Goal: Task Accomplishment & Management: Manage account settings

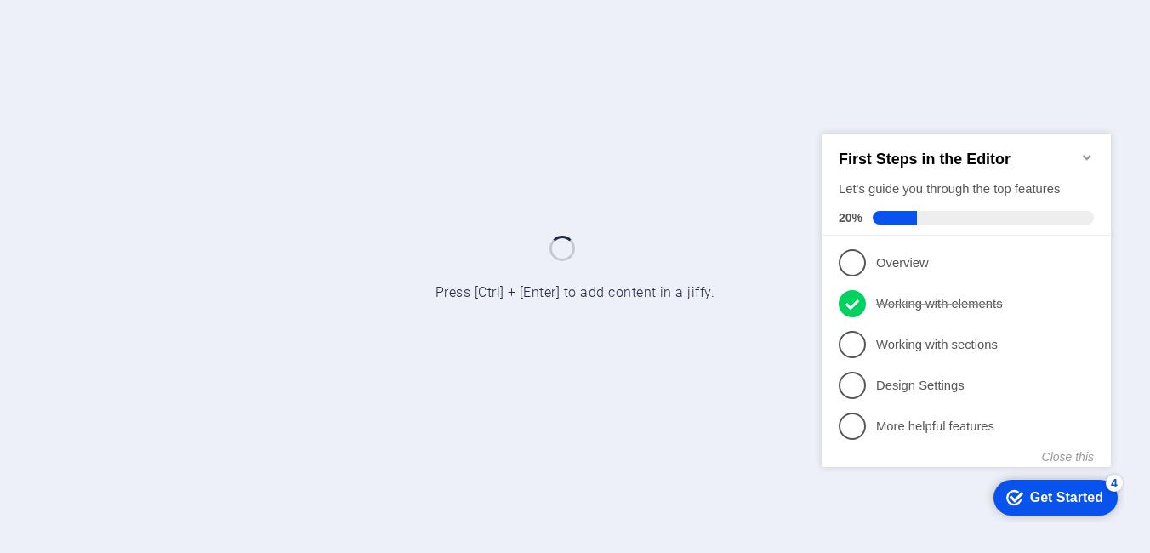
click at [1091, 151] on icon "Minimize checklist" at bounding box center [1087, 157] width 14 height 14
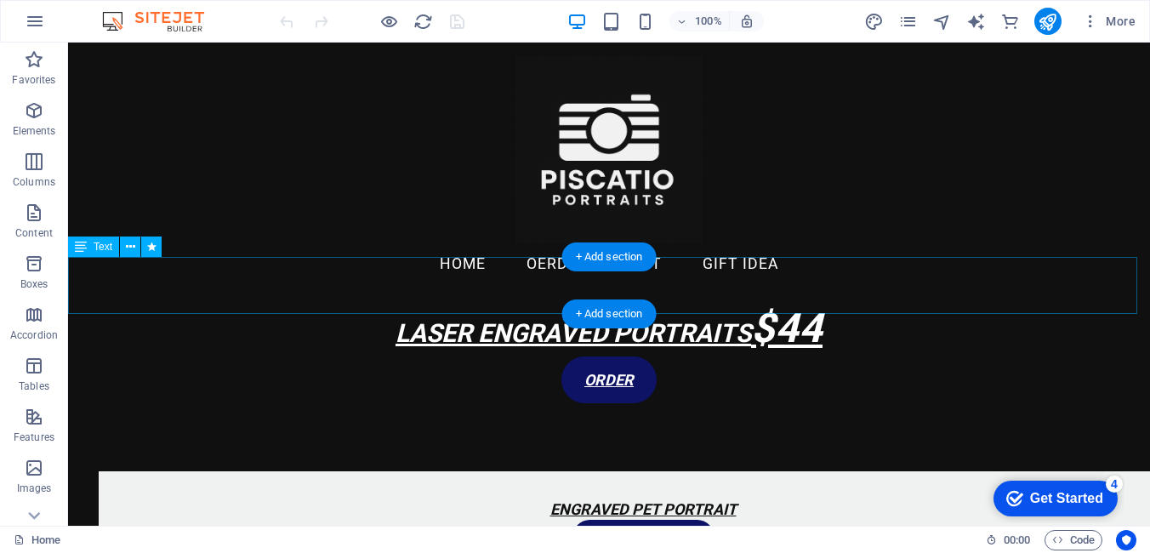
click at [785, 299] on div "LASER ENGRAVED PORTRAITS $44" at bounding box center [609, 327] width 1082 height 57
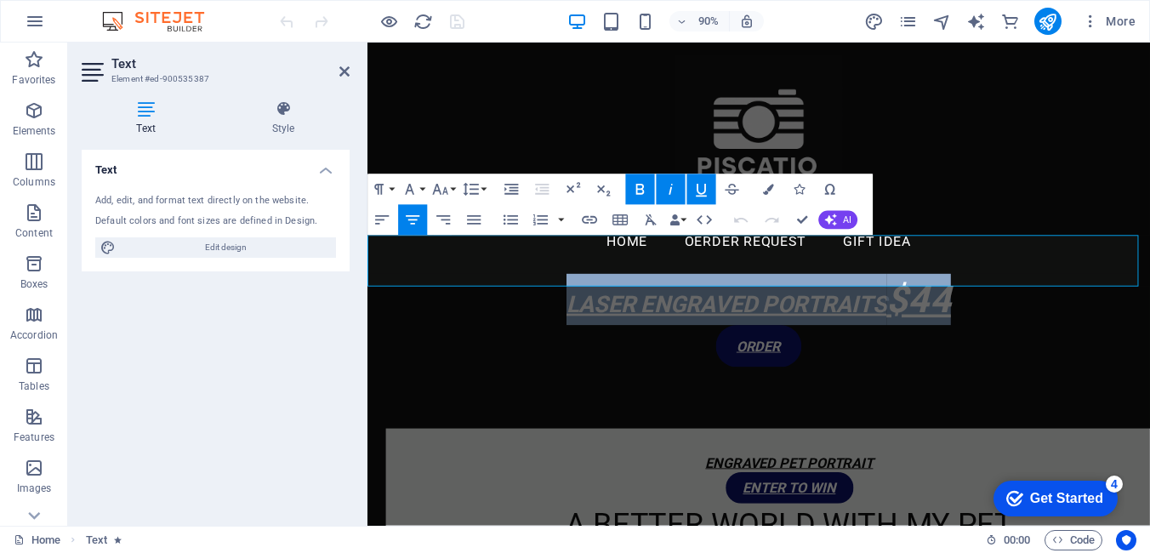
drag, startPoint x: 1062, startPoint y: 293, endPoint x: 373, endPoint y: 372, distance: 693.5
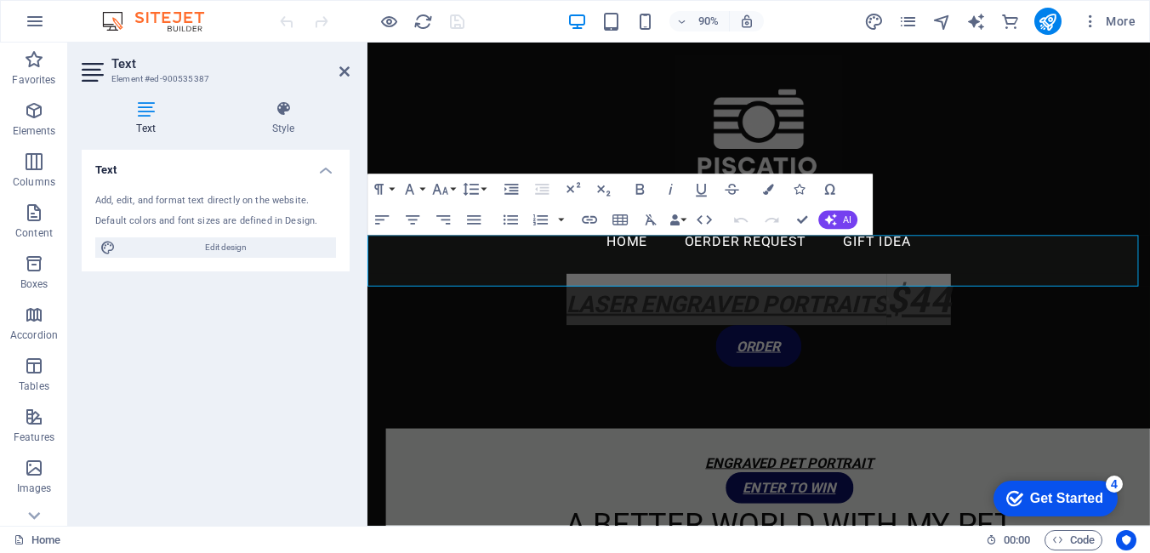
click at [145, 116] on icon at bounding box center [146, 108] width 128 height 17
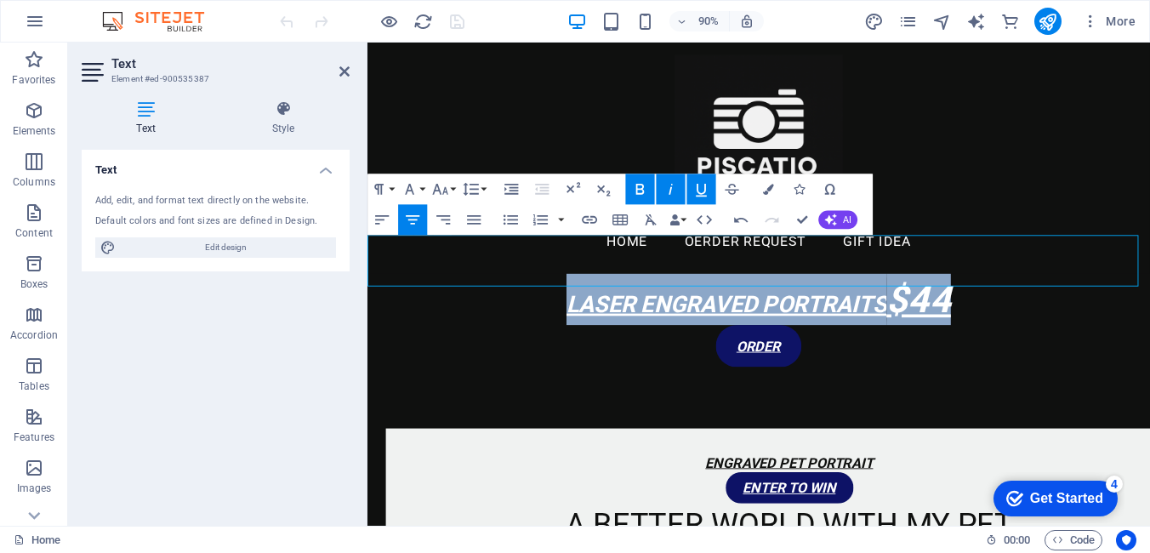
drag, startPoint x: 1020, startPoint y: 285, endPoint x: 537, endPoint y: 292, distance: 483.2
click at [538, 299] on p "LASER ENGRAVED PORTRAITS $44" at bounding box center [801, 327] width 869 height 57
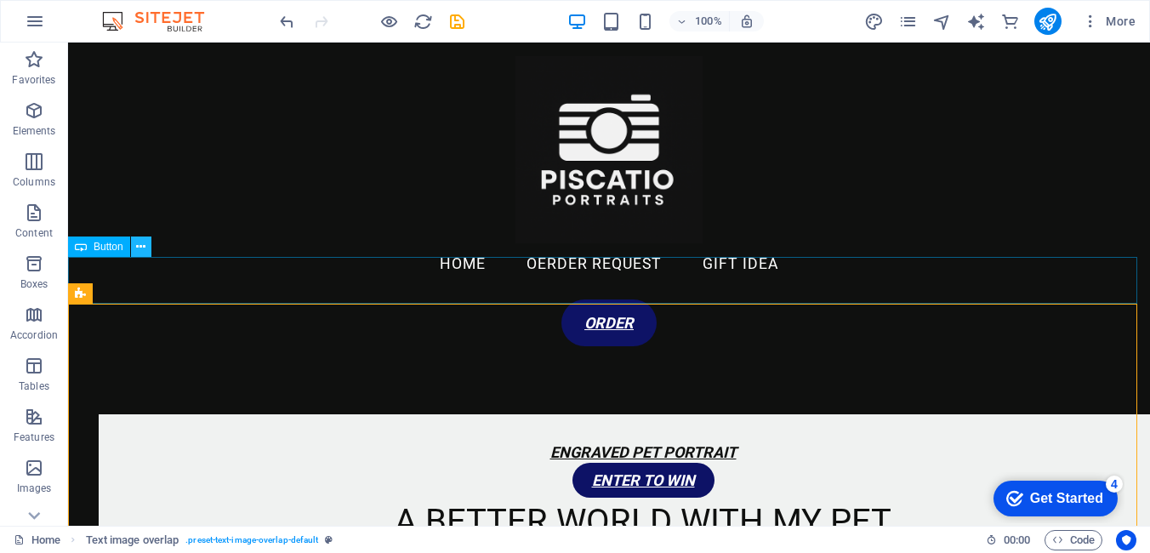
click at [145, 247] on icon at bounding box center [140, 247] width 9 height 18
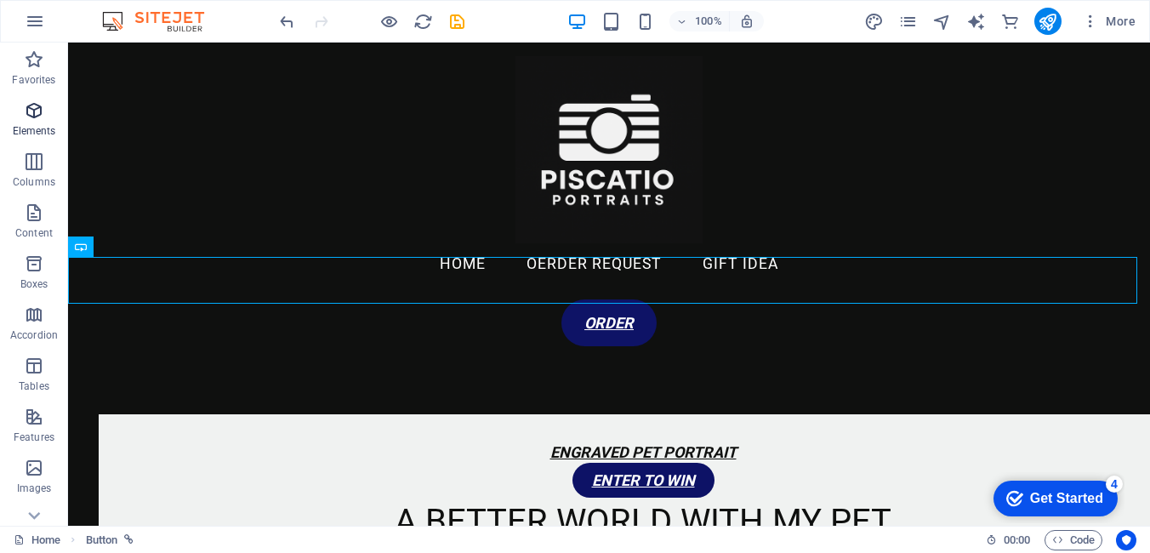
click at [35, 107] on icon "button" at bounding box center [34, 110] width 20 height 20
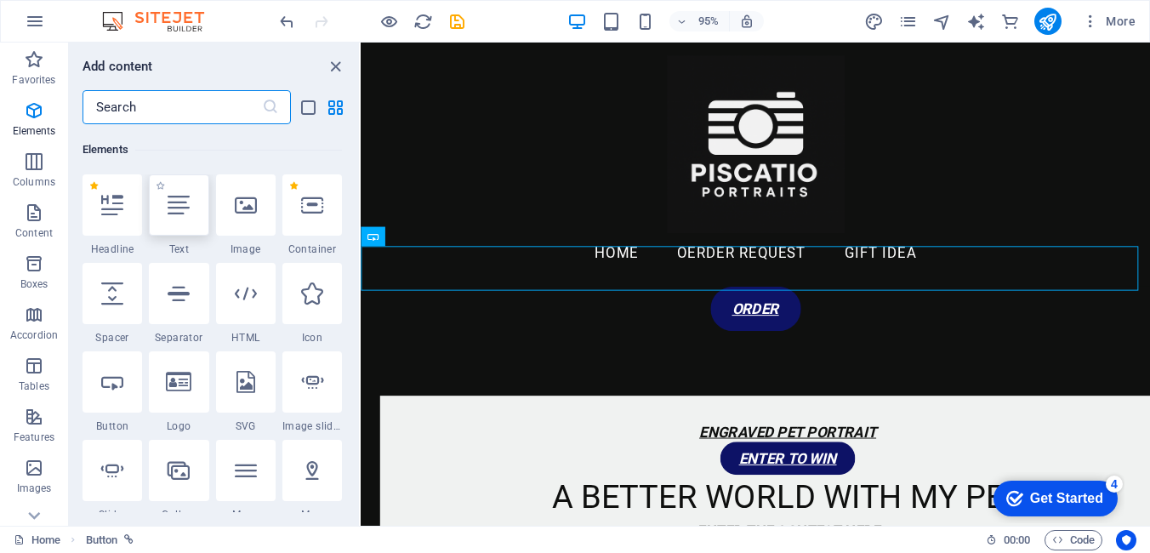
scroll to position [181, 0]
click at [113, 208] on icon at bounding box center [112, 203] width 22 height 22
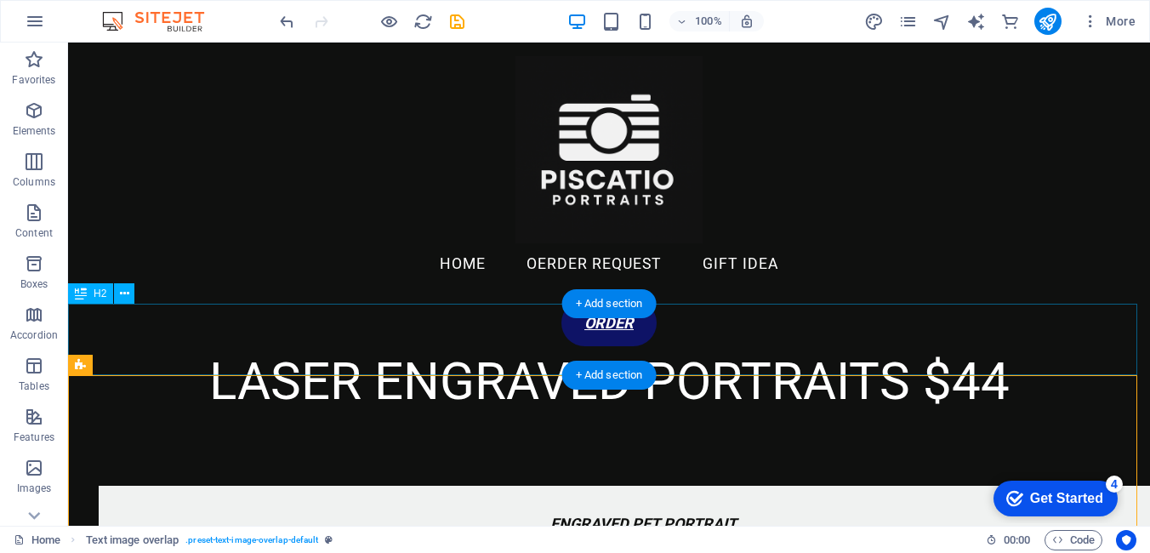
click at [910, 346] on div "LASER ENGRAVED PORTRAITS $44" at bounding box center [609, 381] width 1082 height 71
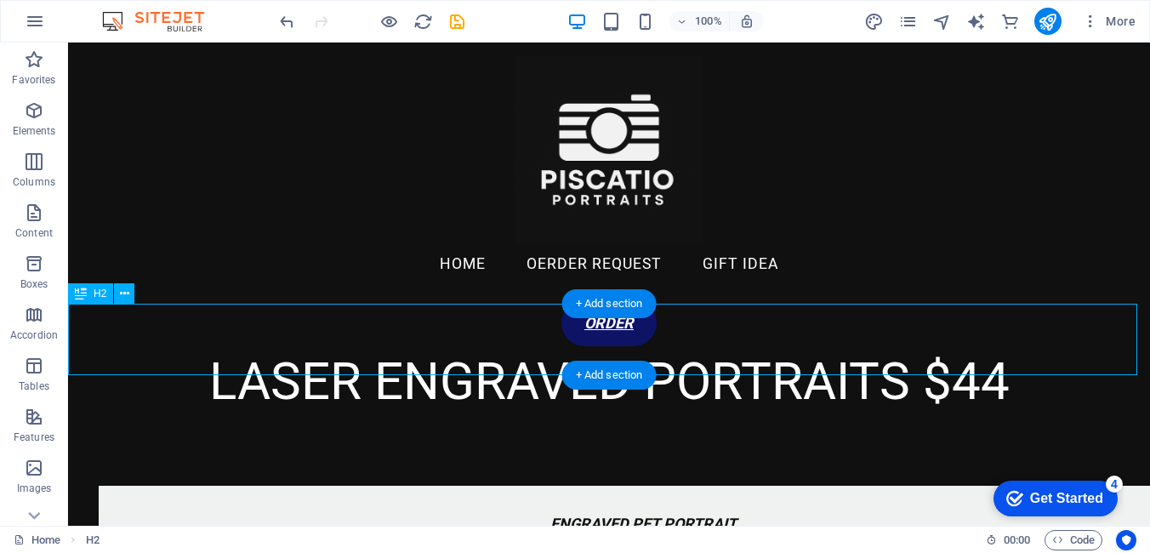
click at [918, 349] on div "LASER ENGRAVED PORTRAITS $44" at bounding box center [609, 381] width 1082 height 71
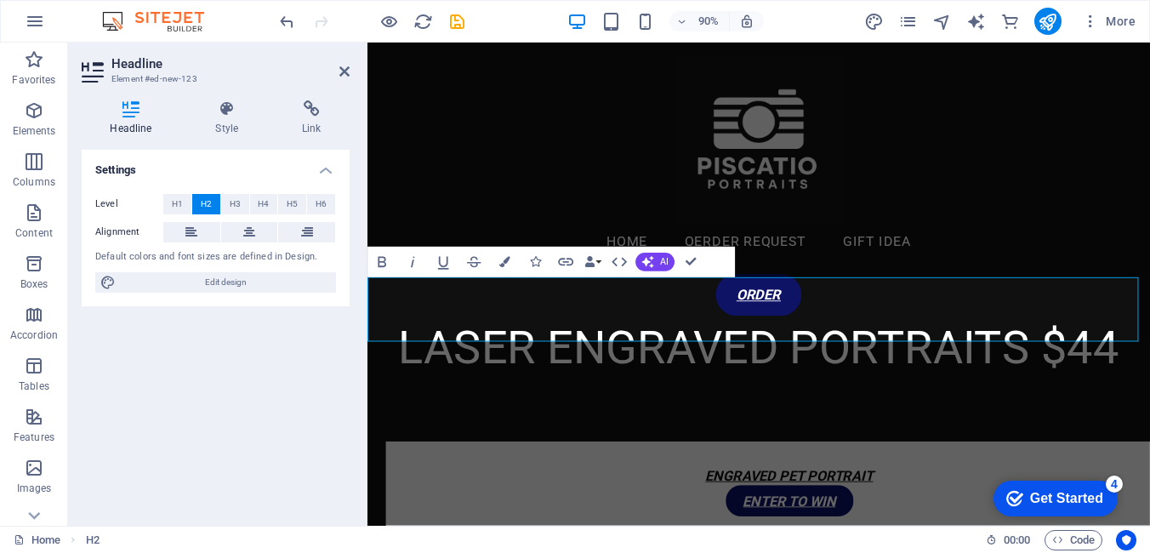
click at [1100, 346] on h2 "LASER ENGRAVED PORTRAITS $44" at bounding box center [801, 381] width 869 height 71
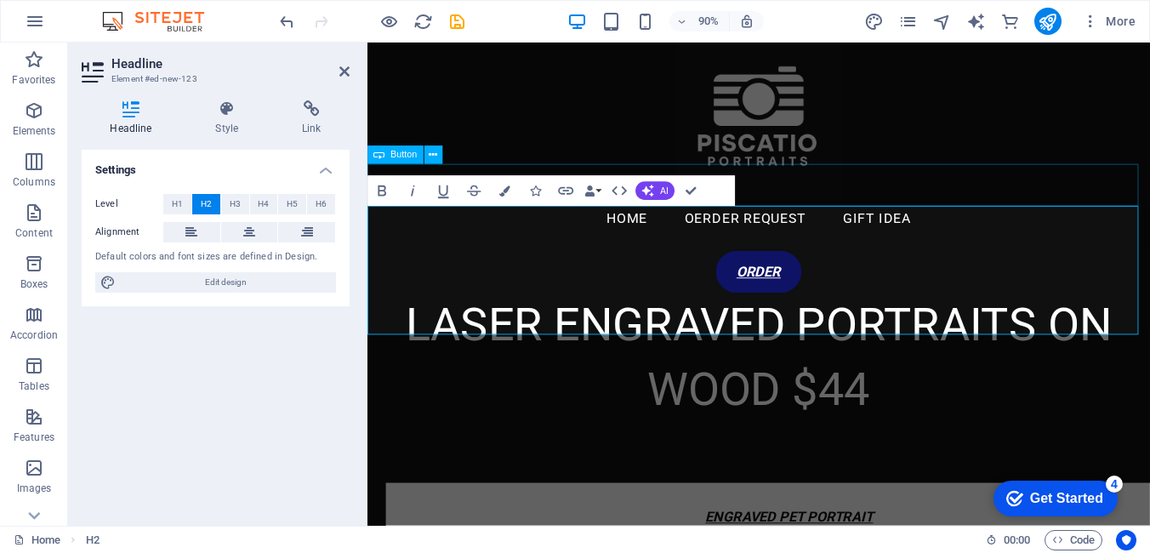
scroll to position [0, 0]
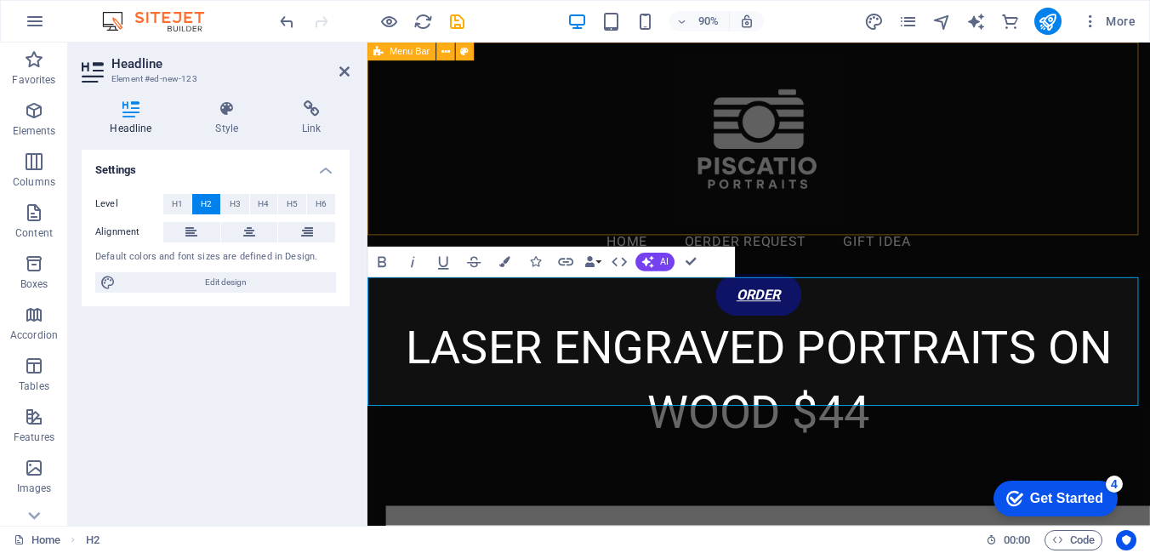
click at [854, 197] on div "Home OERDER REQUEST GIFT IDEA Menu" at bounding box center [801, 171] width 869 height 257
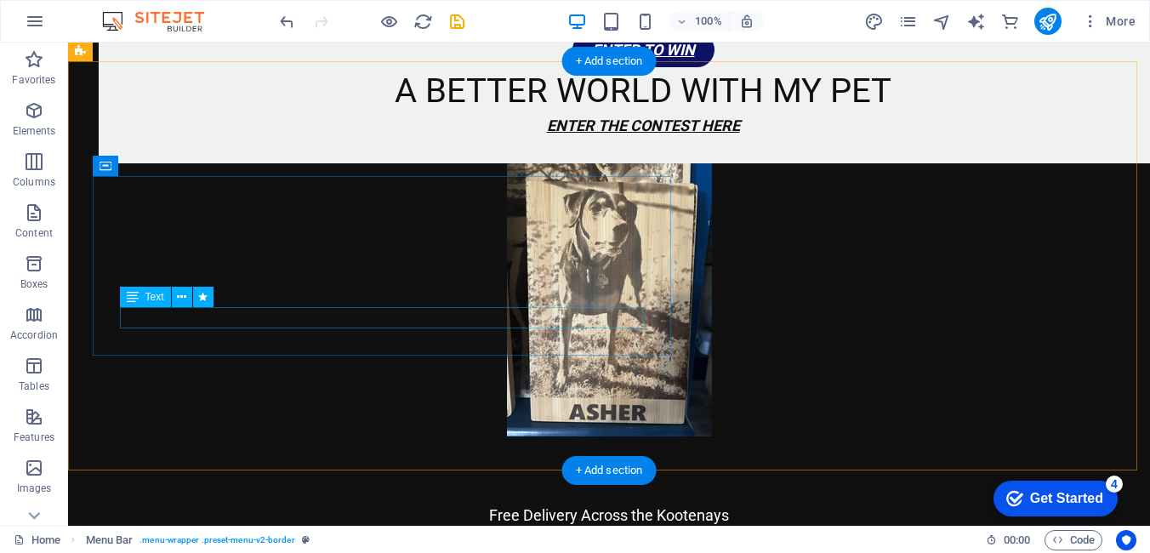
scroll to position [510, 0]
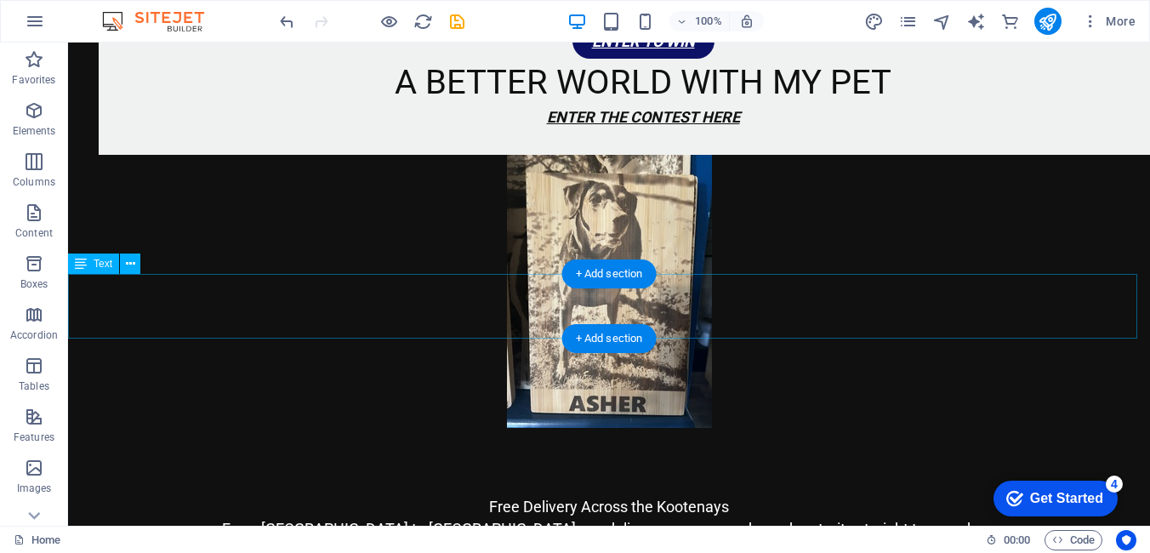
click at [544, 496] on div "Free Delivery Across the Kootenays From [GEOGRAPHIC_DATA] to [GEOGRAPHIC_DATA],…" at bounding box center [609, 528] width 1082 height 65
click at [573, 496] on div "Free Delivery Across the Kootenays From [GEOGRAPHIC_DATA] to [GEOGRAPHIC_DATA],…" at bounding box center [609, 528] width 1082 height 65
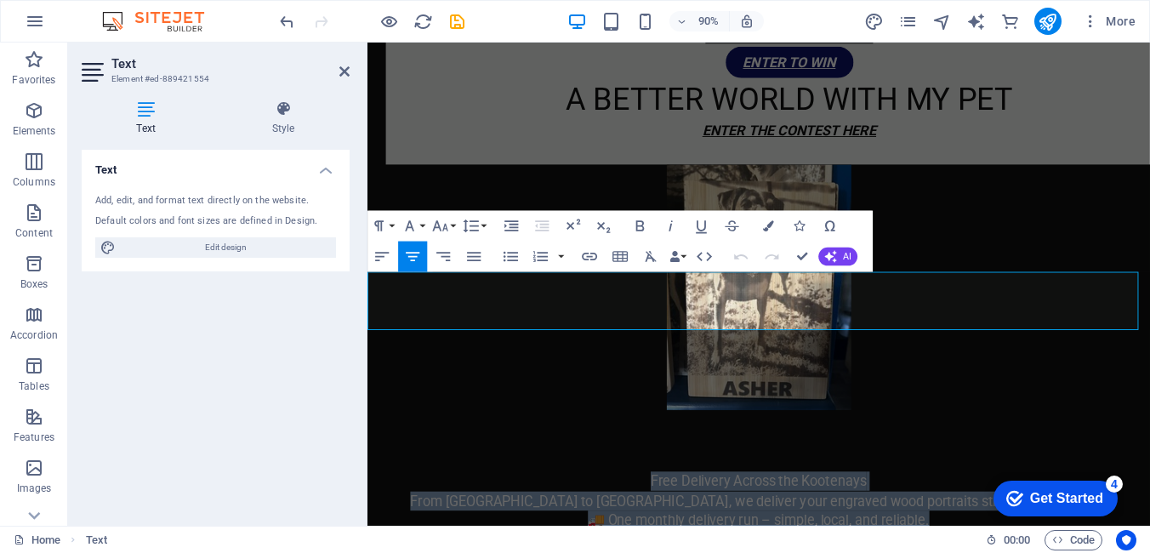
drag, startPoint x: 1012, startPoint y: 353, endPoint x: 644, endPoint y: 302, distance: 371.9
click at [644, 520] on p "Free Delivery Across the Kootenays From [GEOGRAPHIC_DATA] to [GEOGRAPHIC_DATA],…" at bounding box center [801, 552] width 869 height 65
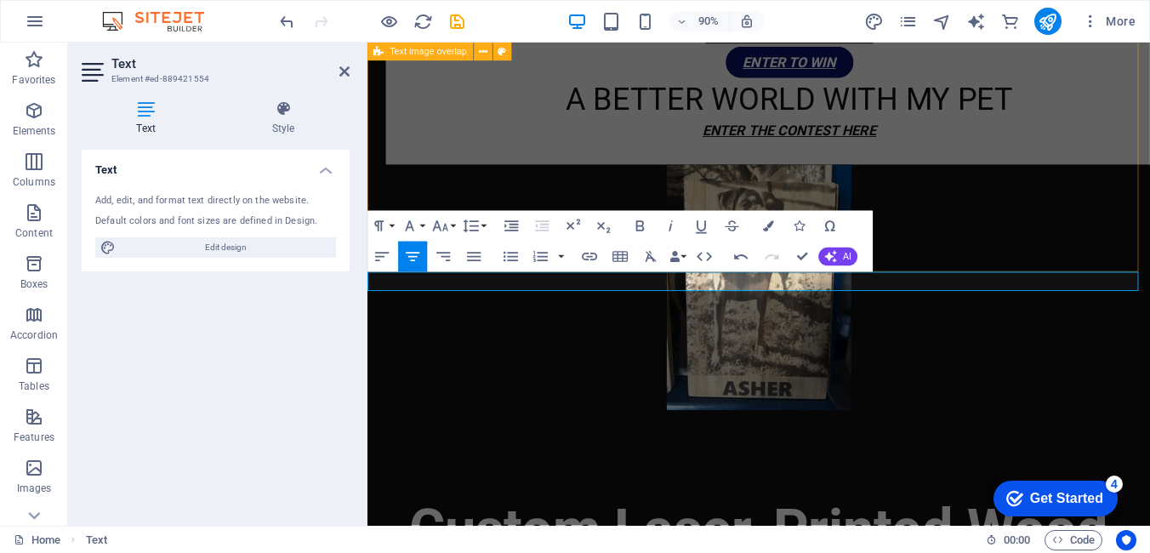
click at [1034, 250] on div "ENGRAVED PET PORTRAIT ENTER TO WIN A BETTER WORLD WITH MY PET ENTER THE CONTEST…" at bounding box center [801, 226] width 869 height 590
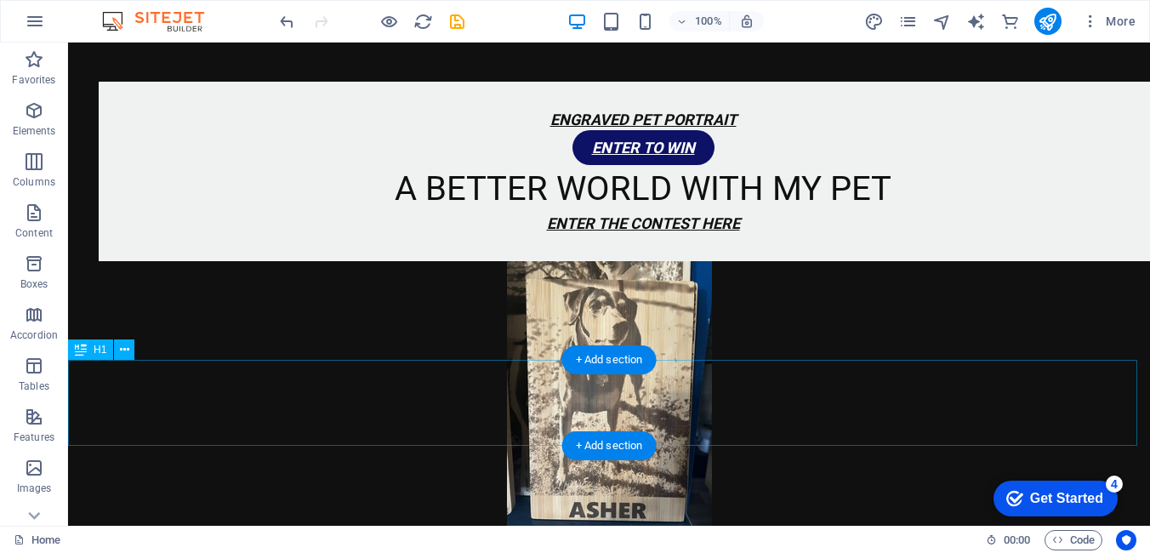
scroll to position [425, 0]
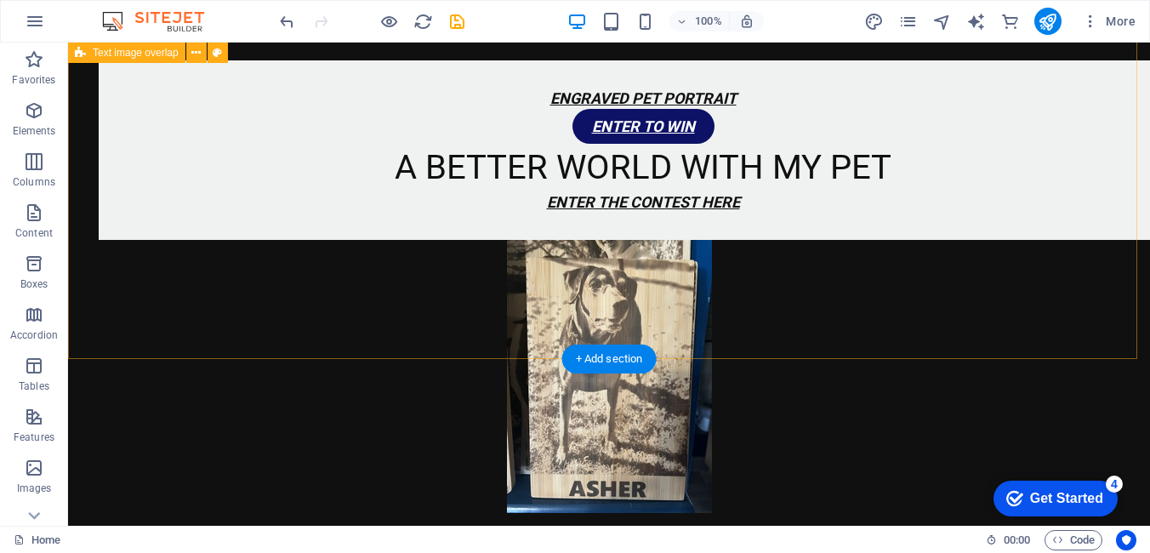
drag, startPoint x: 101, startPoint y: 153, endPoint x: 486, endPoint y: 350, distance: 432.2
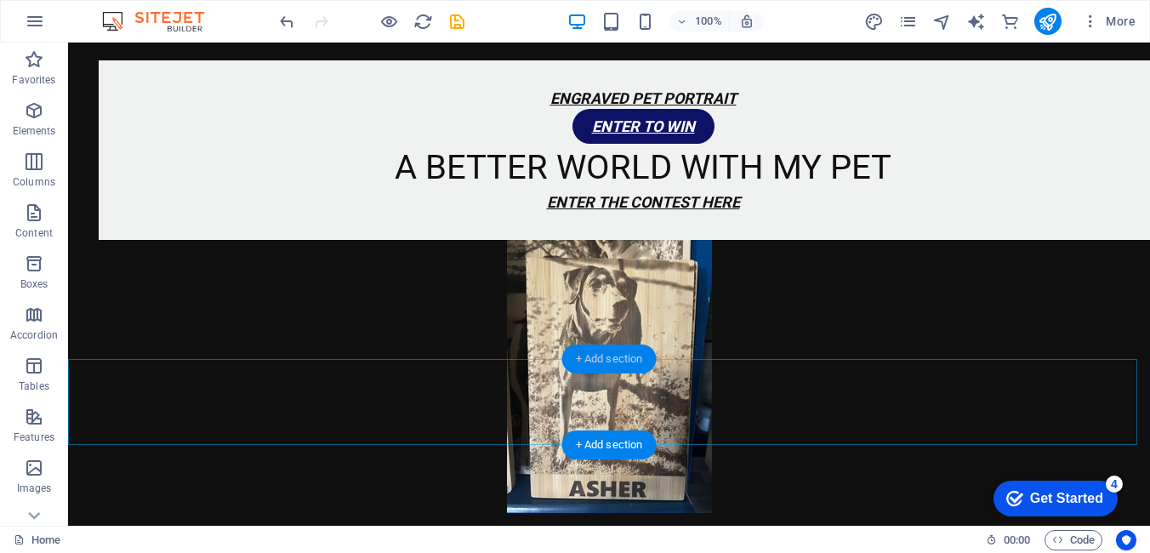
click at [607, 353] on div "+ Add section" at bounding box center [609, 359] width 94 height 29
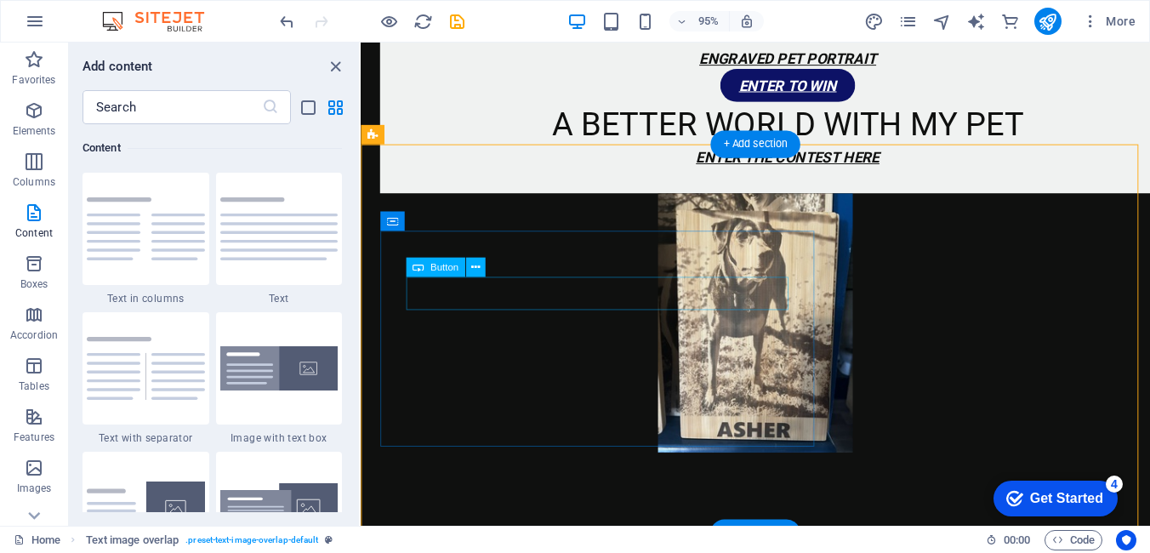
scroll to position [595, 0]
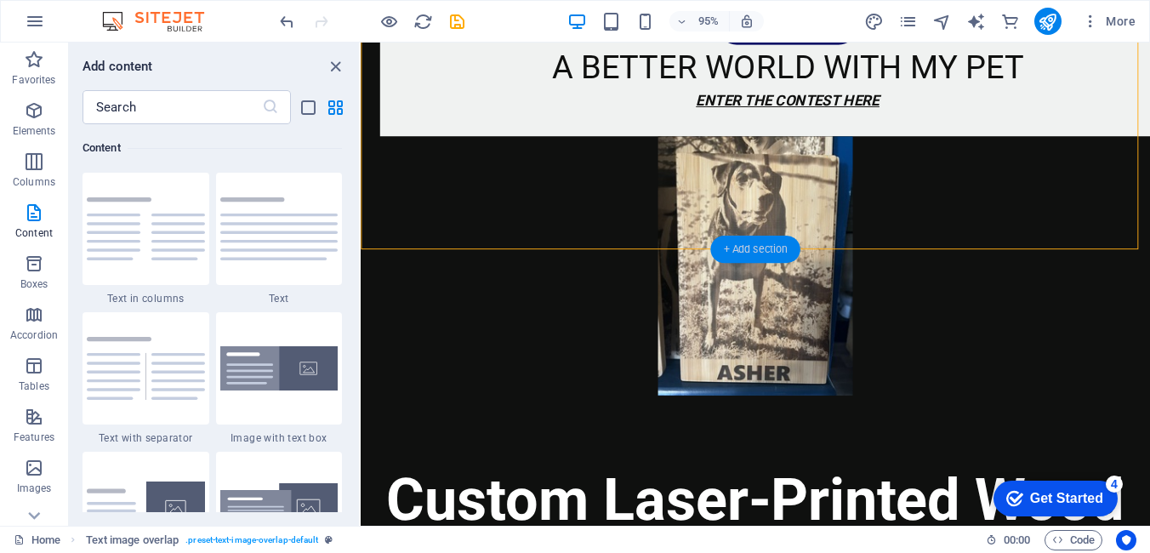
click at [750, 252] on div "+ Add section" at bounding box center [754, 249] width 89 height 27
click at [43, 111] on icon "button" at bounding box center [34, 110] width 20 height 20
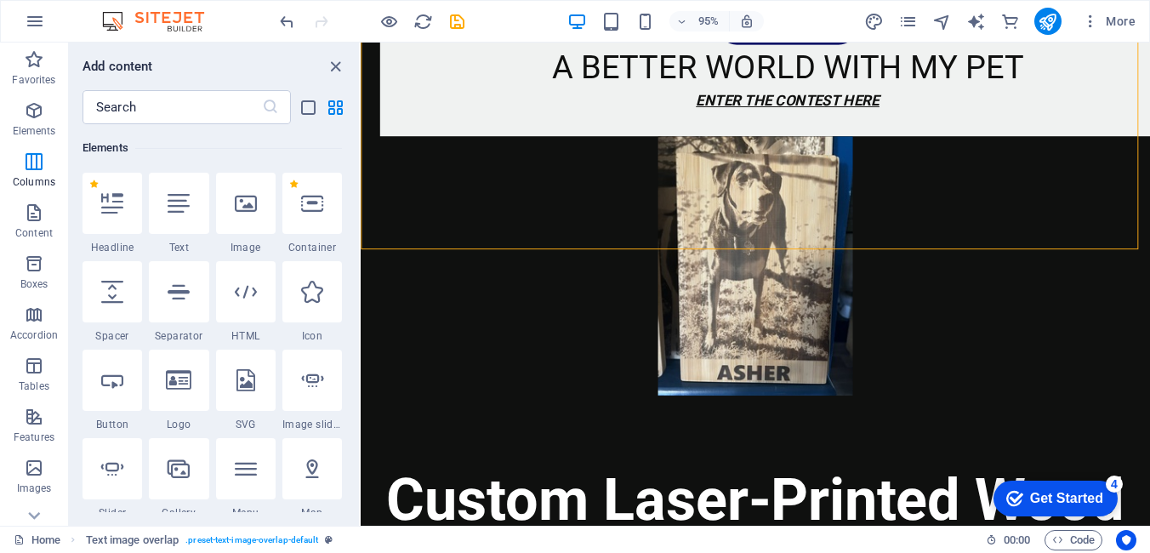
scroll to position [181, 0]
click at [114, 213] on icon at bounding box center [112, 203] width 22 height 22
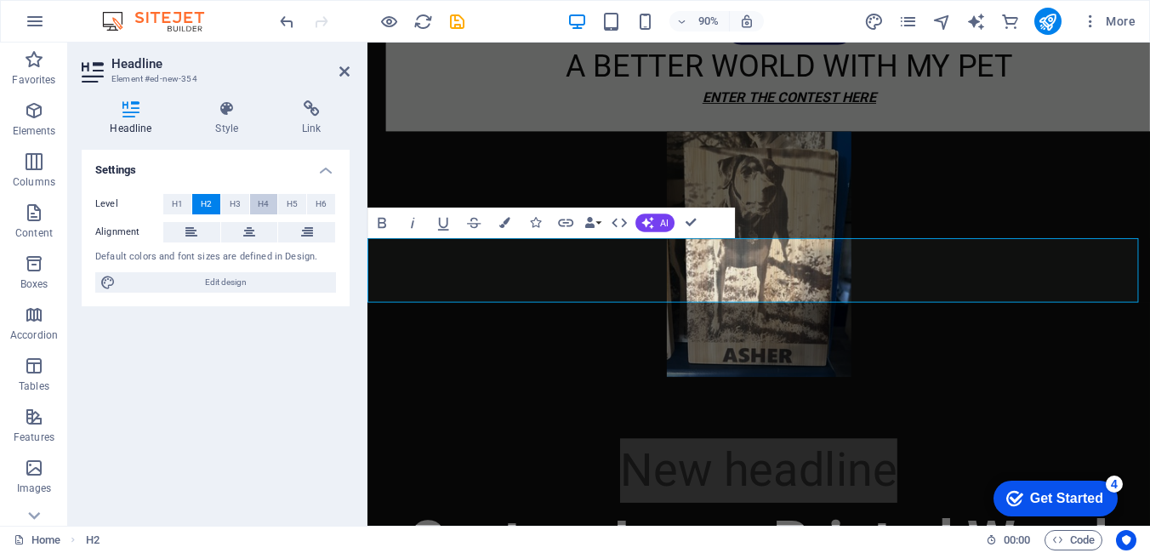
click at [261, 208] on span "H4" at bounding box center [263, 204] width 11 height 20
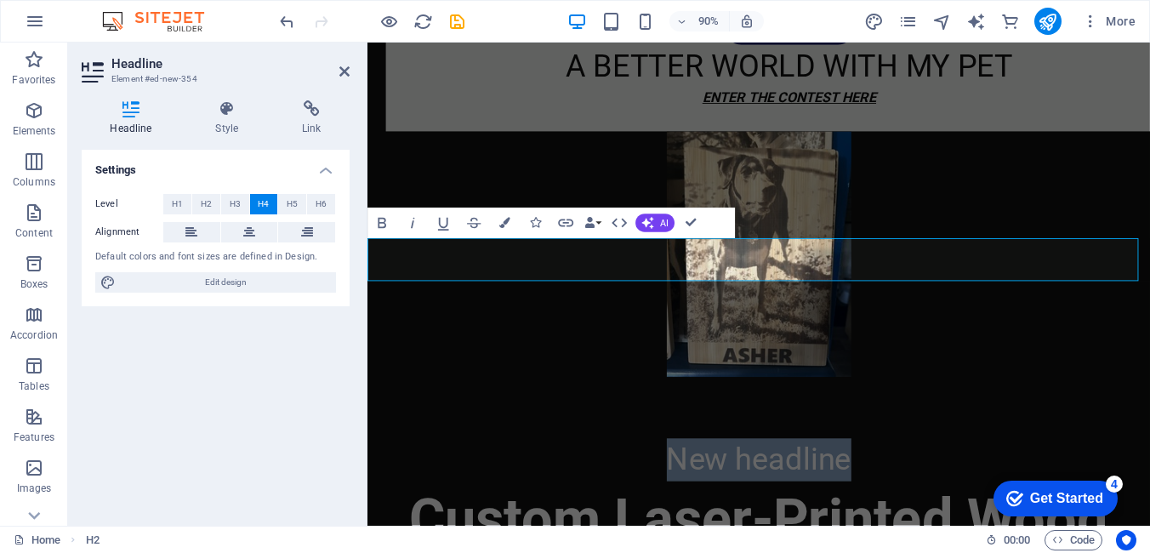
drag, startPoint x: 928, startPoint y: 282, endPoint x: 567, endPoint y: 266, distance: 361.0
click at [567, 482] on h4 "New headline" at bounding box center [801, 506] width 869 height 48
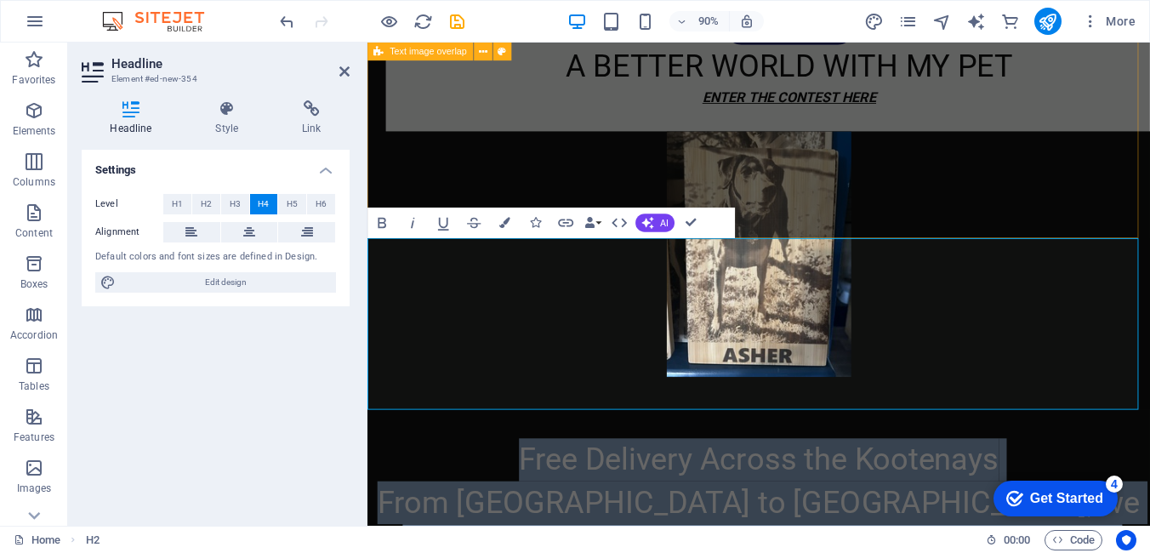
drag, startPoint x: 1217, startPoint y: 429, endPoint x: 390, endPoint y: 219, distance: 853.7
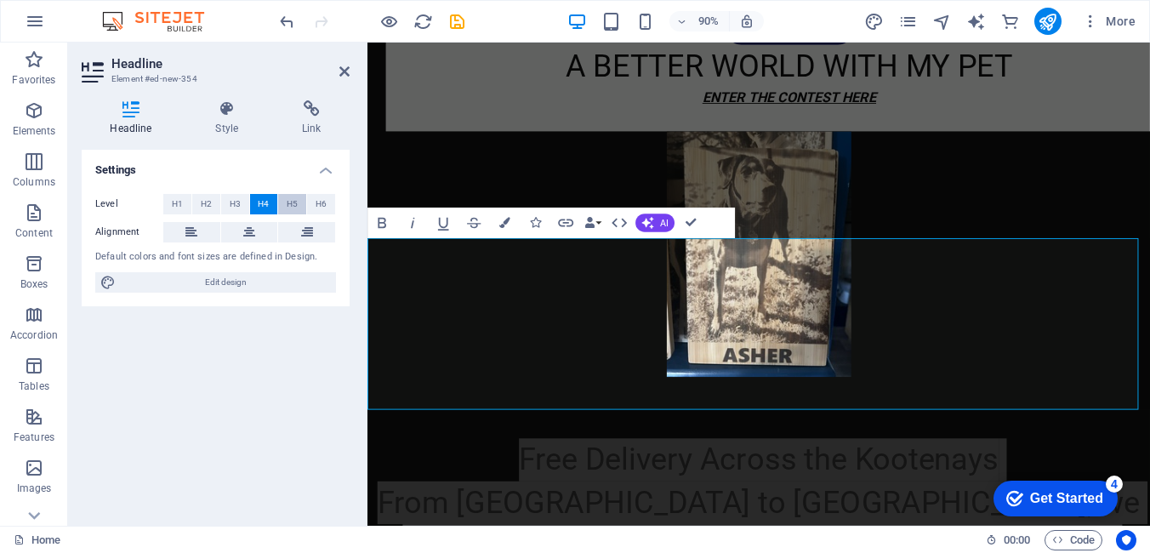
click at [295, 203] on span "H5" at bounding box center [292, 204] width 11 height 20
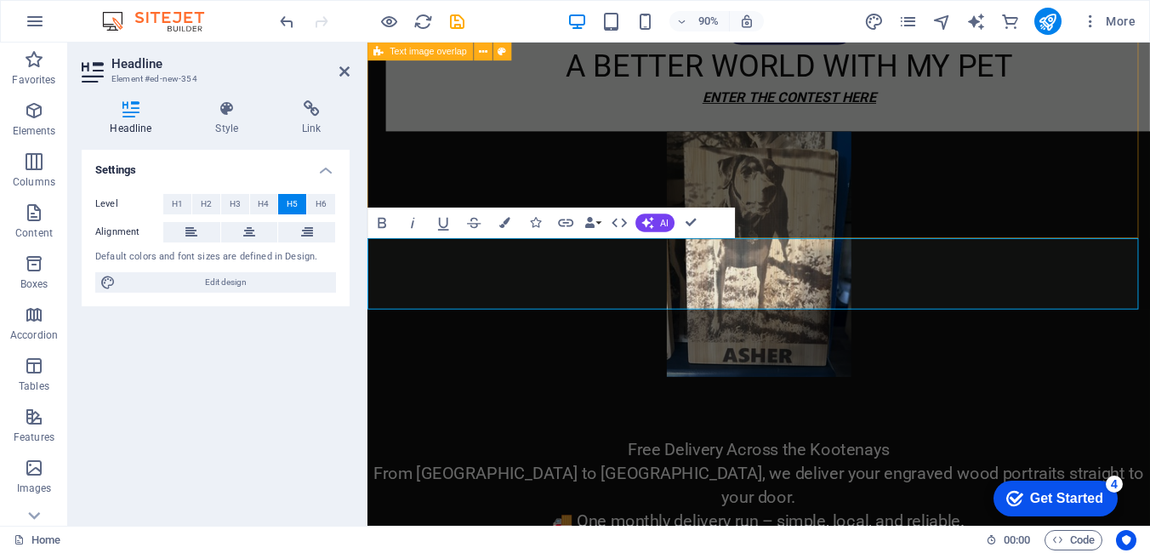
drag, startPoint x: 1049, startPoint y: 233, endPoint x: 1279, endPoint y: 255, distance: 230.7
click at [1149, 217] on div "ENGRAVED PET PORTRAIT ENTER TO WIN A BETTER WORLD WITH MY PET ENTER THE CONTEST…" at bounding box center [801, 189] width 869 height 590
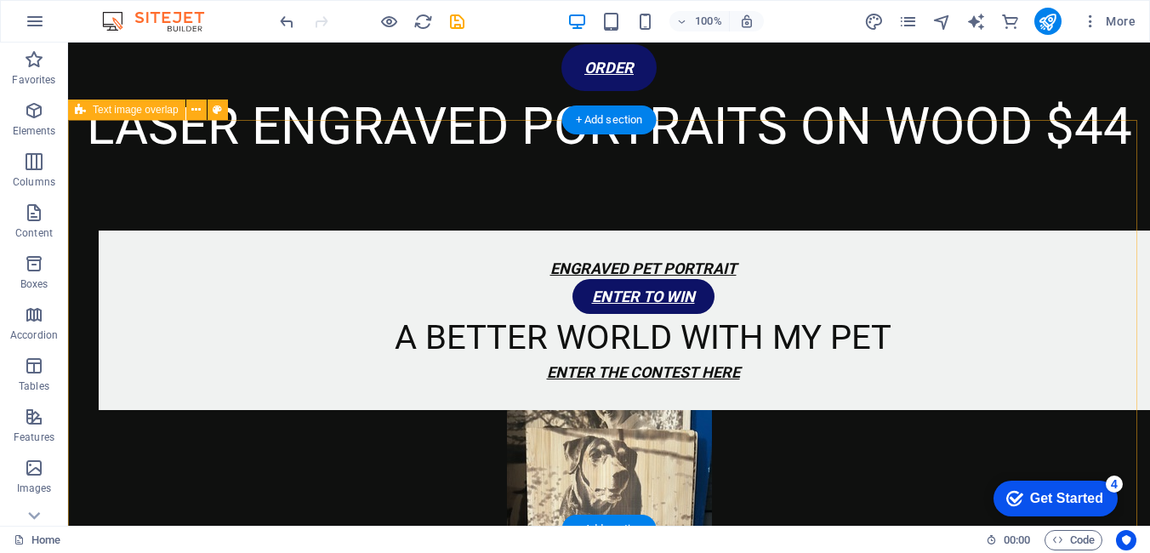
scroll to position [425, 0]
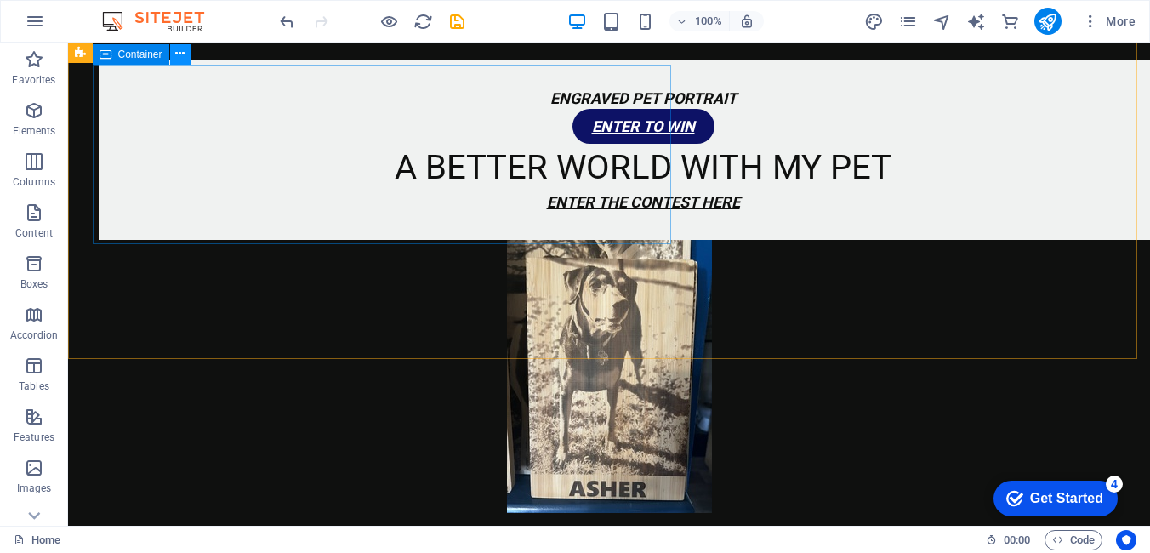
click at [181, 60] on icon at bounding box center [179, 54] width 9 height 18
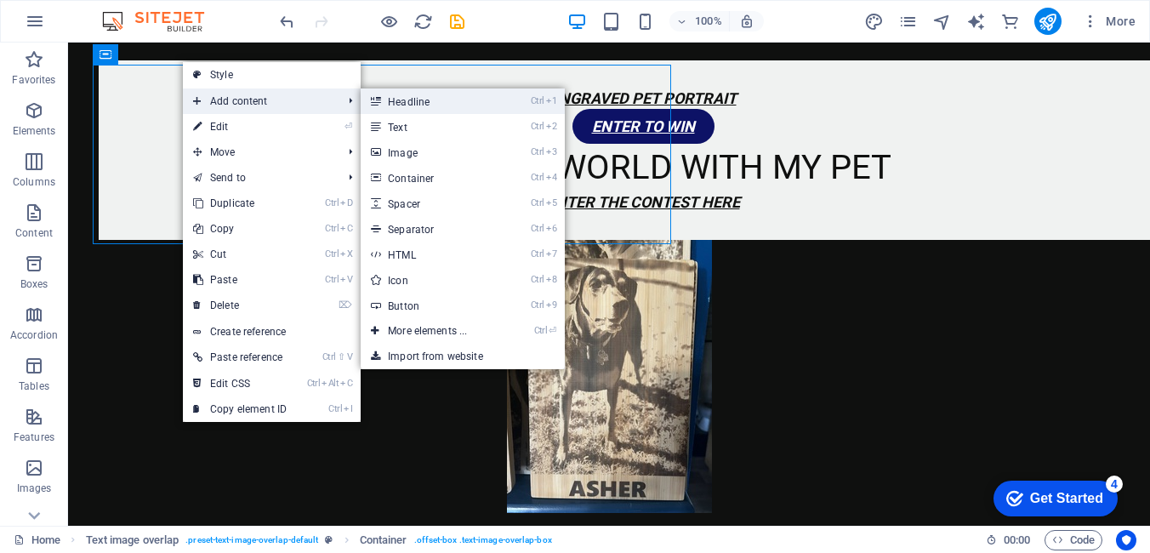
drag, startPoint x: 413, startPoint y: 104, endPoint x: 49, endPoint y: 69, distance: 365.7
click at [413, 104] on link "Ctrl 1 Headline" at bounding box center [431, 101] width 140 height 26
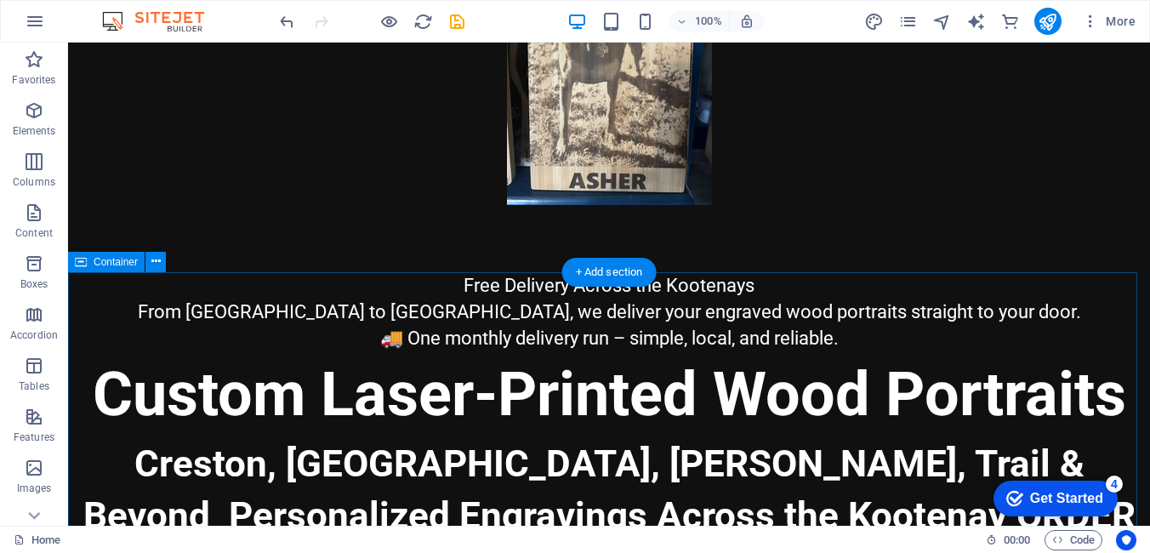
scroll to position [851, 0]
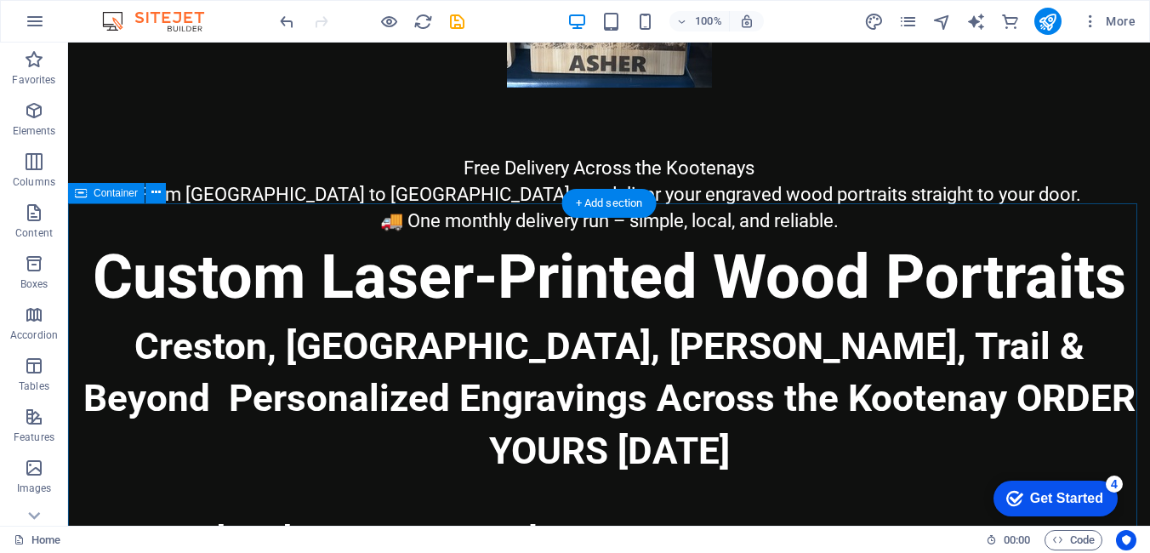
drag, startPoint x: 280, startPoint y: 352, endPoint x: 279, endPoint y: 366, distance: 13.6
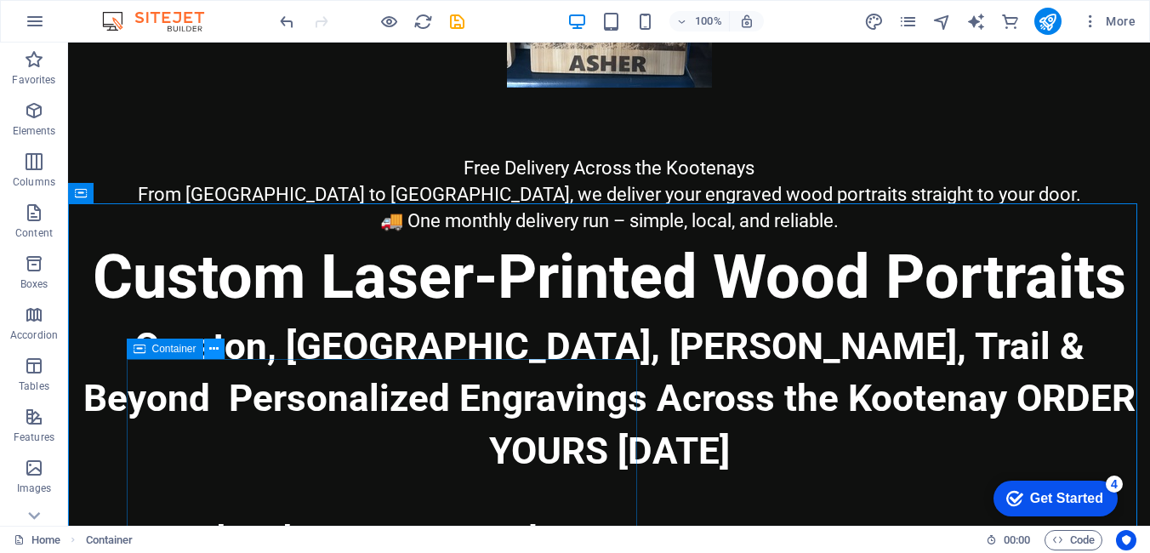
click at [210, 350] on icon at bounding box center [213, 349] width 9 height 18
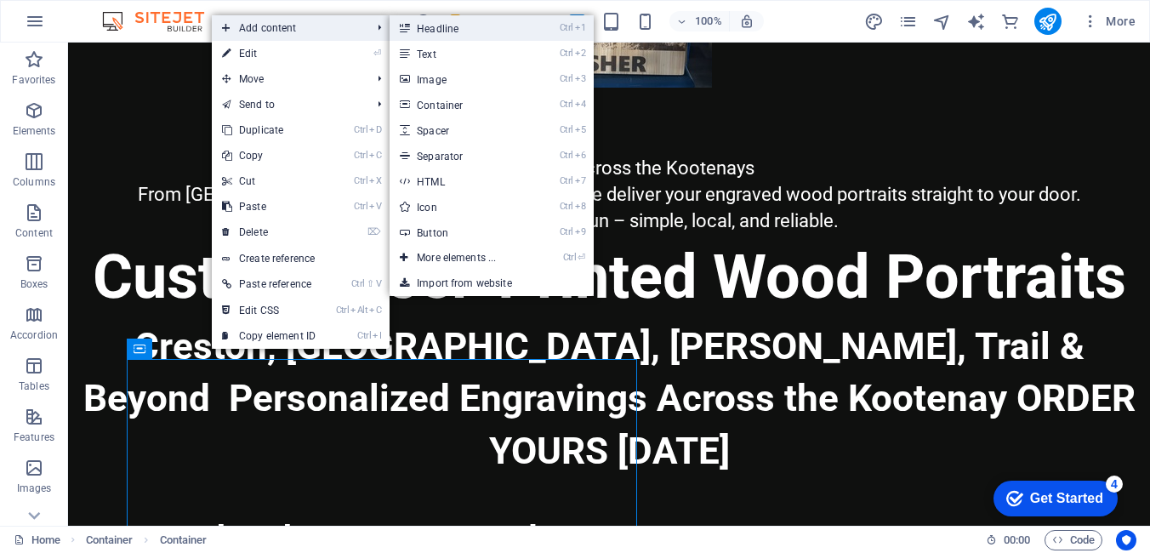
click at [437, 29] on link "Ctrl 1 Headline" at bounding box center [460, 28] width 140 height 26
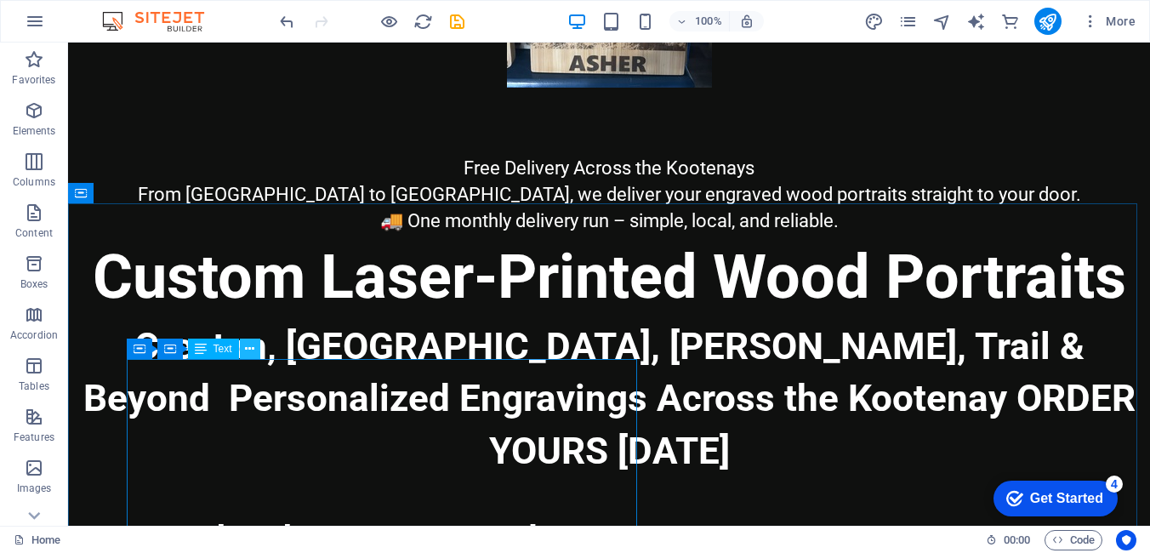
click at [248, 350] on icon at bounding box center [249, 349] width 9 height 18
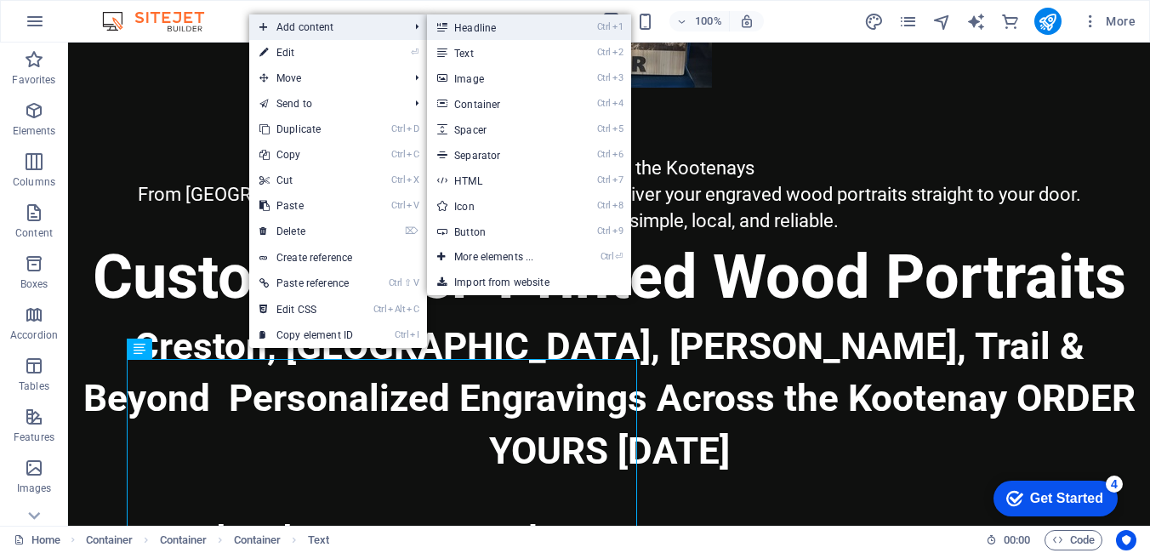
click at [482, 31] on link "Ctrl 1 Headline" at bounding box center [497, 27] width 140 height 26
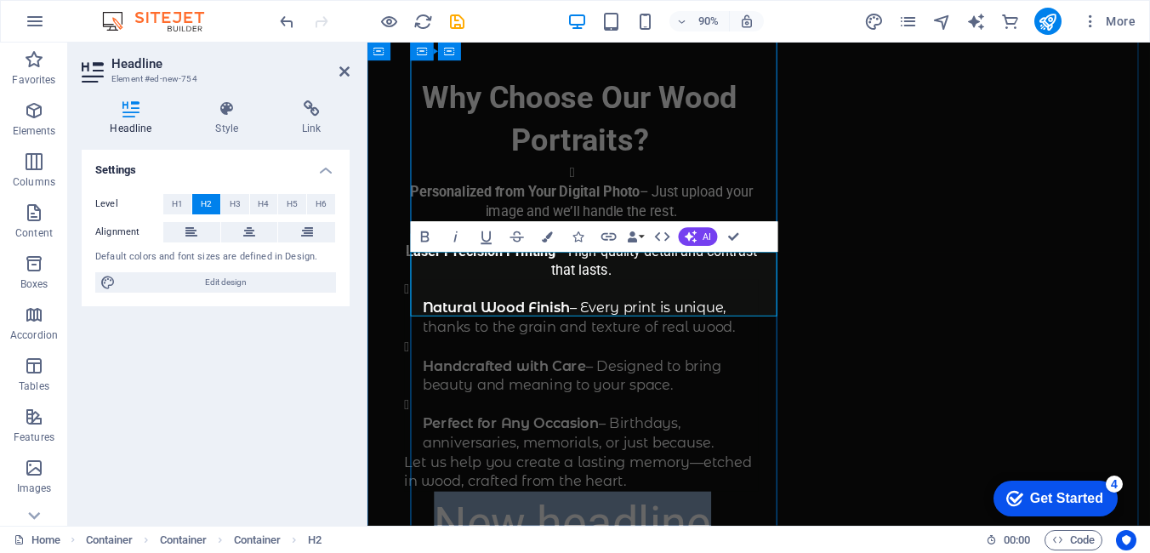
scroll to position [1488, 0]
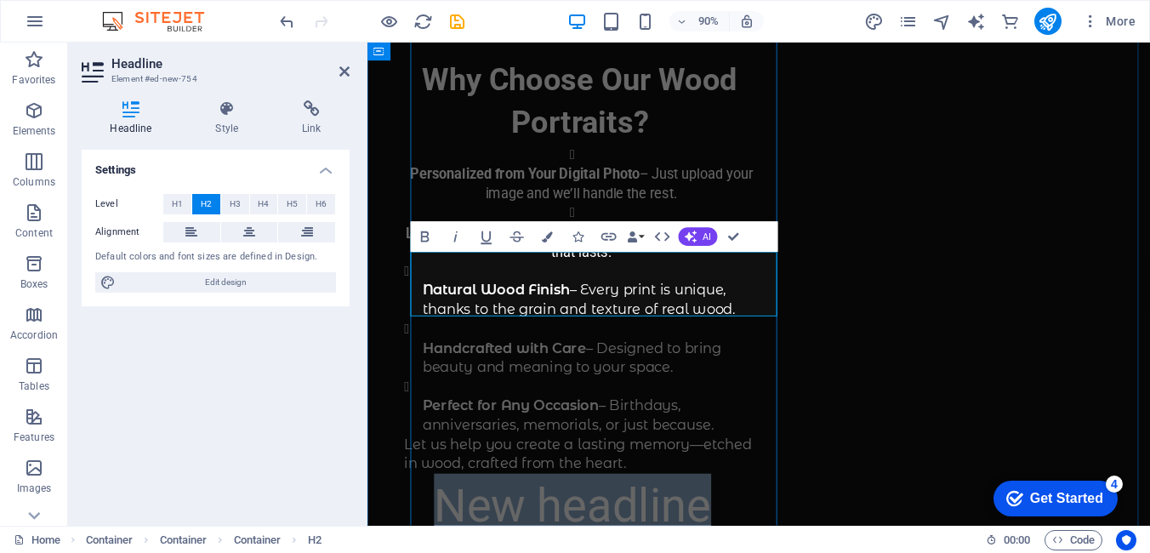
click at [796, 522] on h2 "New headline" at bounding box center [595, 557] width 414 height 71
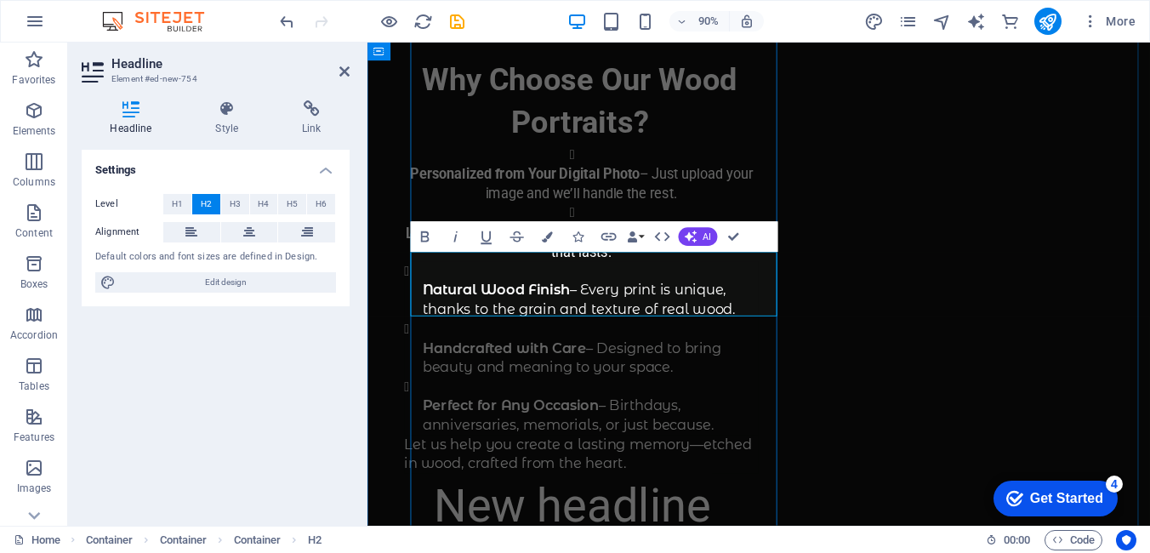
click at [796, 522] on h2 "New headline" at bounding box center [595, 557] width 414 height 71
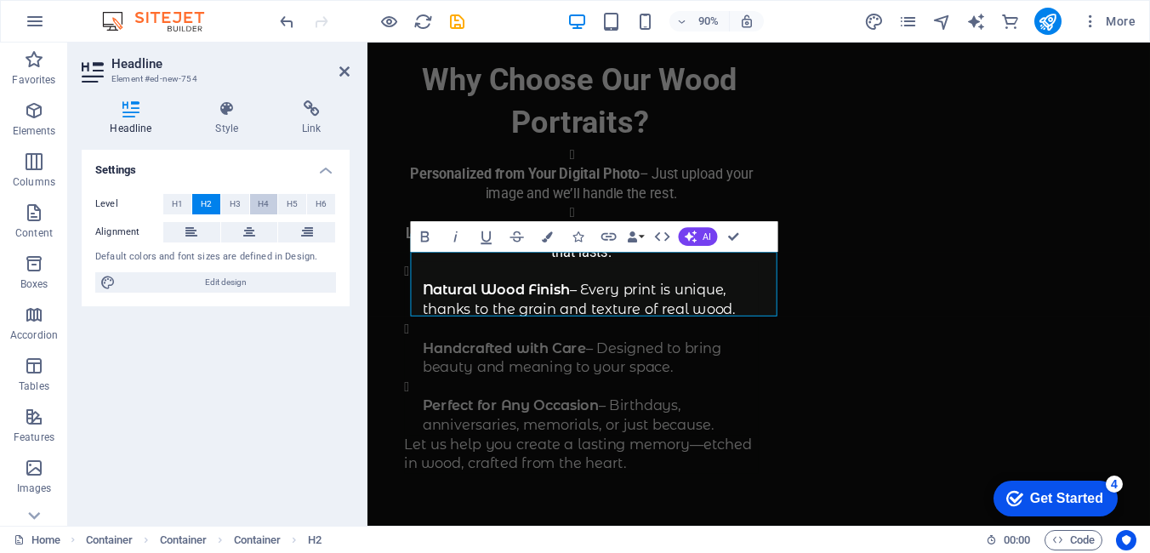
click at [256, 205] on button "H4" at bounding box center [264, 204] width 28 height 20
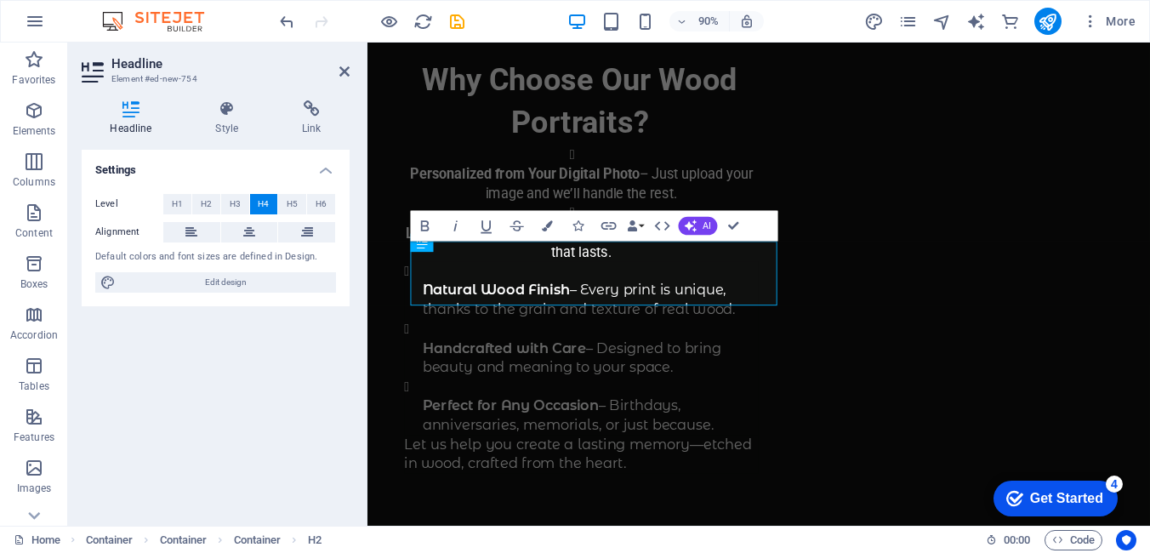
scroll to position [1500, 0]
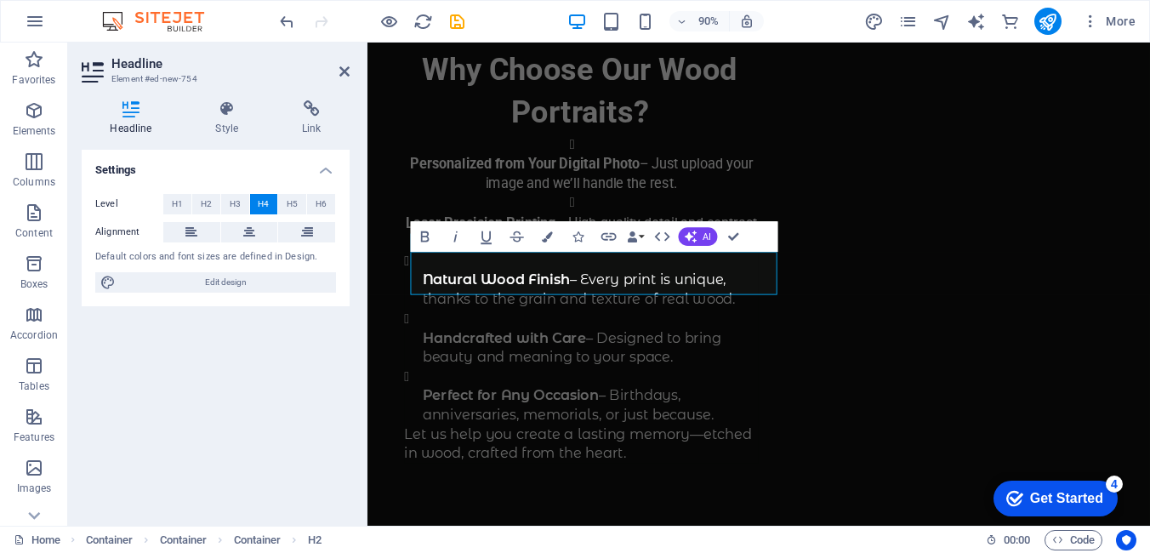
click at [250, 194] on button "H4" at bounding box center [264, 204] width 28 height 20
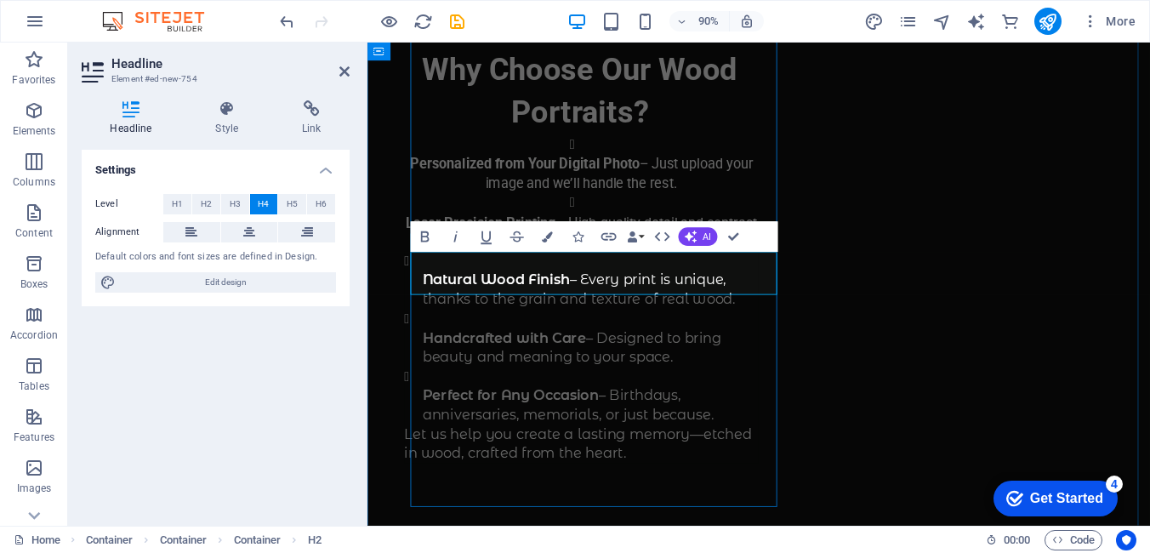
click at [735, 510] on h4 at bounding box center [595, 534] width 414 height 48
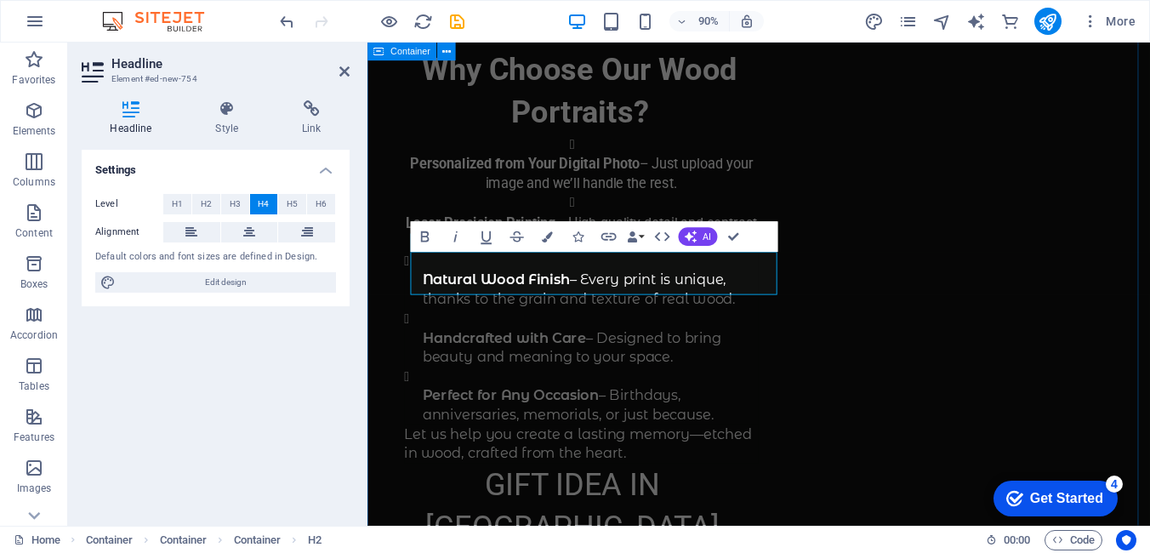
drag, startPoint x: 385, startPoint y: 333, endPoint x: 679, endPoint y: 326, distance: 293.6
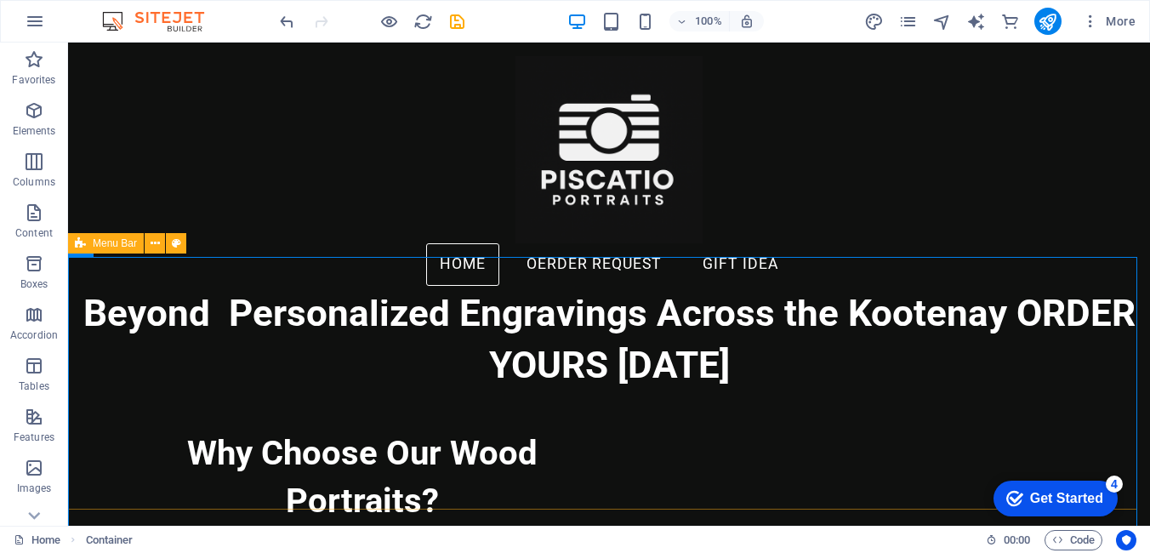
scroll to position [753, 0]
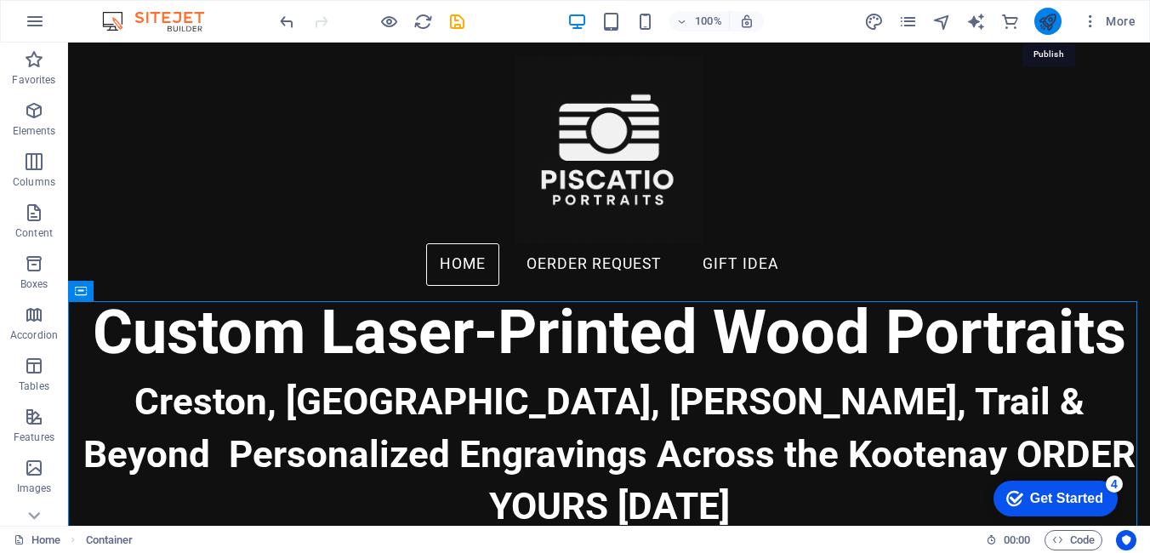
click at [1051, 19] on icon "publish" at bounding box center [1048, 22] width 20 height 20
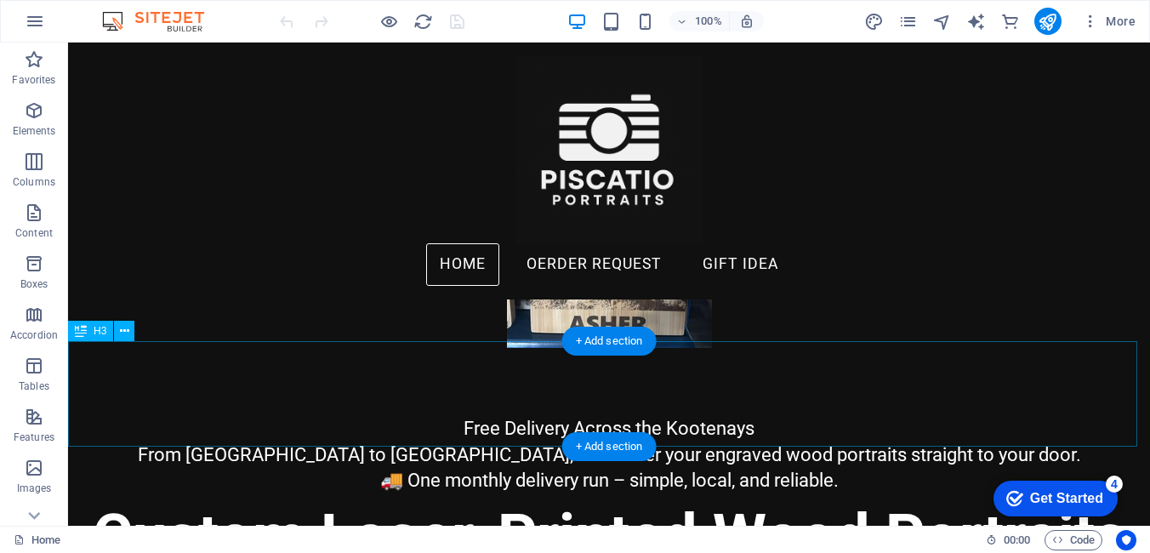
scroll to position [510, 0]
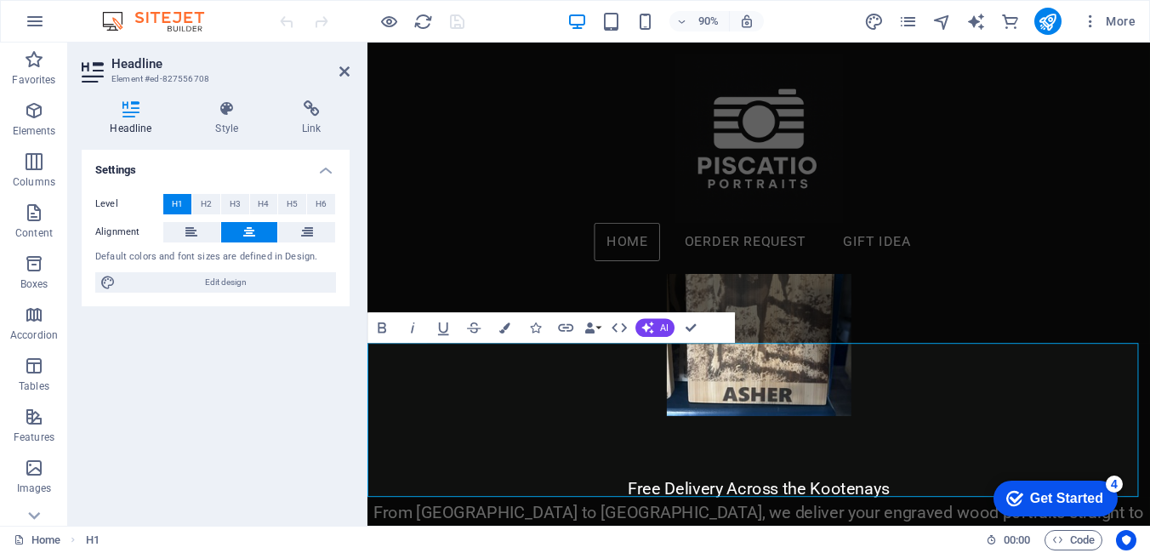
scroll to position [558, 0]
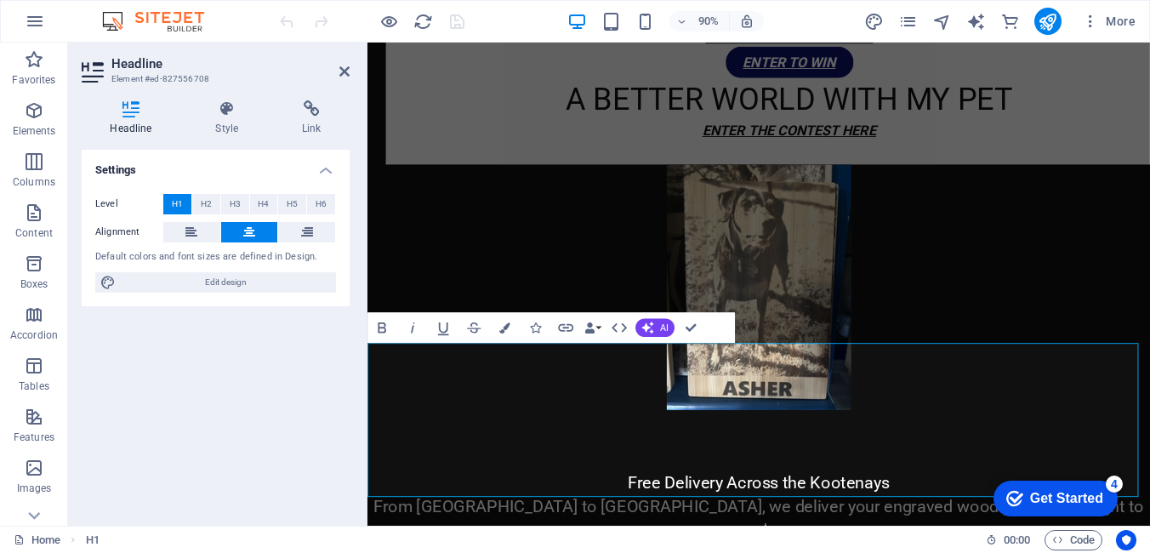
drag, startPoint x: 1023, startPoint y: 508, endPoint x: 438, endPoint y: 422, distance: 591.5
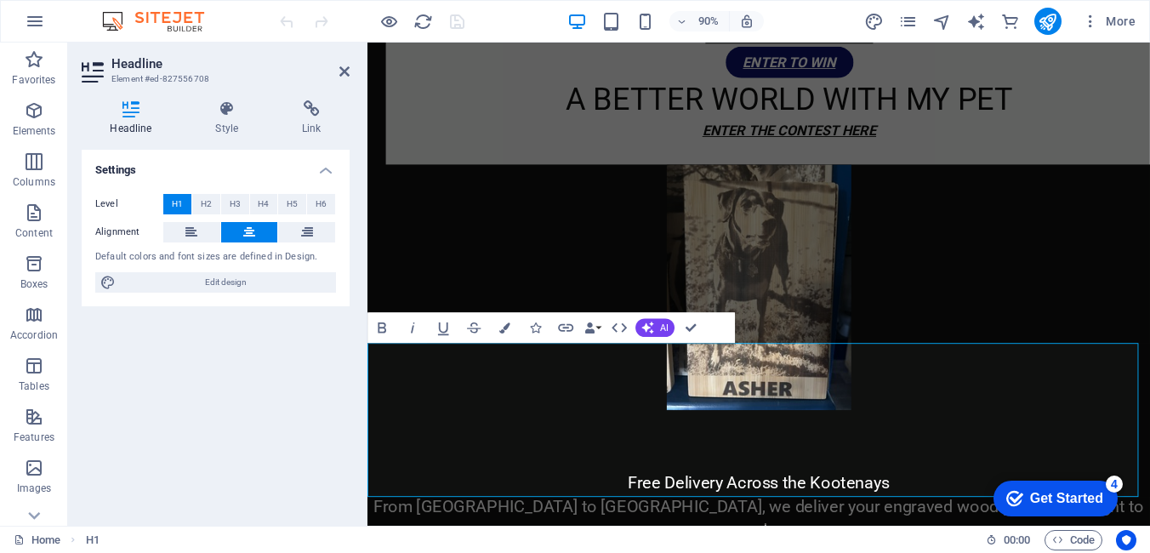
click at [204, 205] on span "H2" at bounding box center [206, 204] width 11 height 20
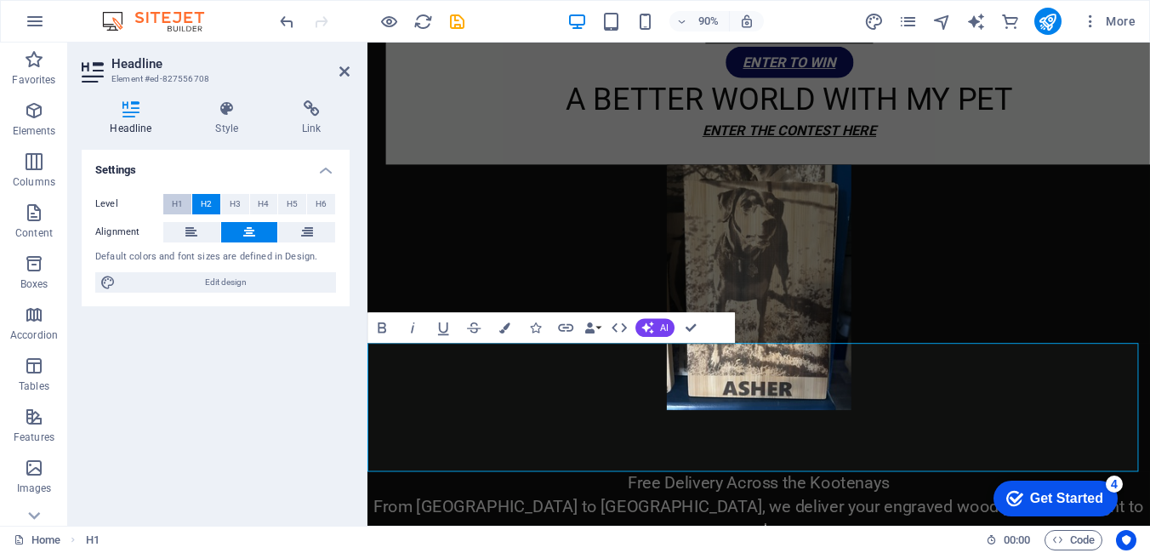
click at [179, 207] on span "H1" at bounding box center [177, 204] width 11 height 20
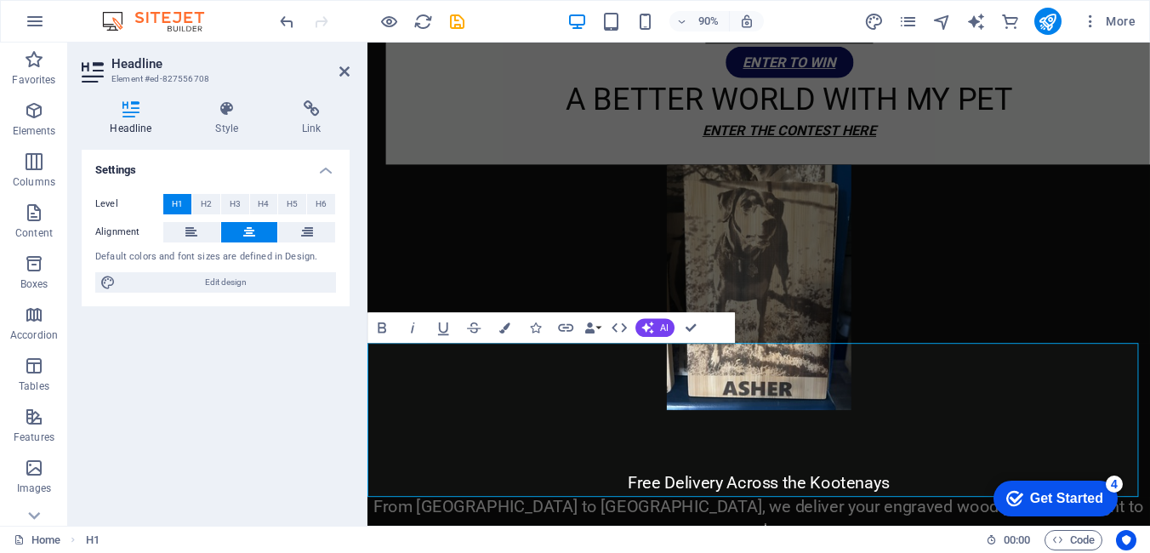
drag, startPoint x: 1034, startPoint y: 419, endPoint x: 841, endPoint y: 423, distance: 193.1
drag, startPoint x: 1155, startPoint y: 414, endPoint x: 1060, endPoint y: 445, distance: 100.1
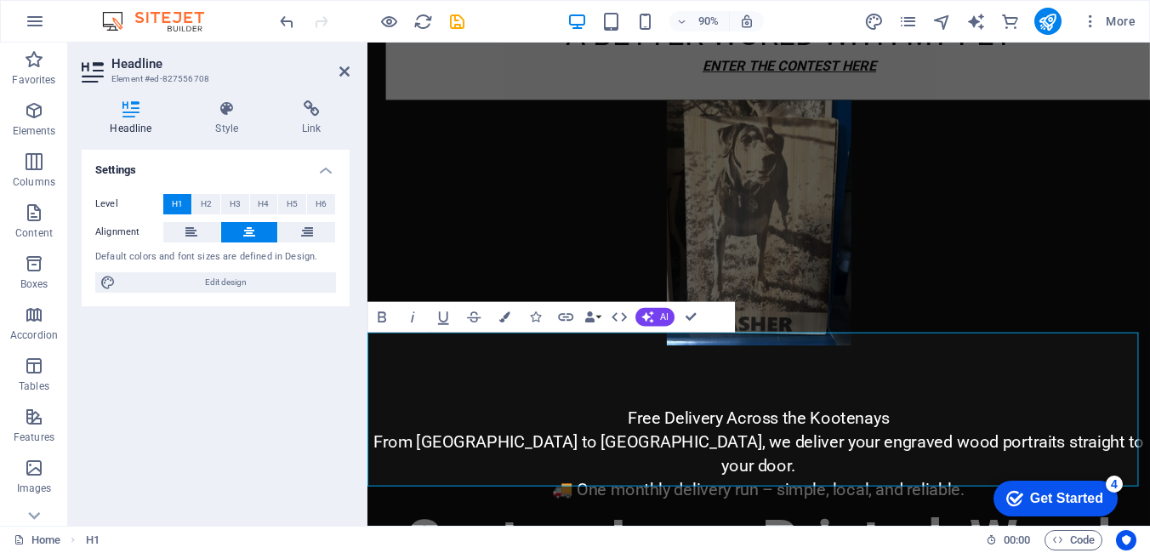
scroll to position [813, 0]
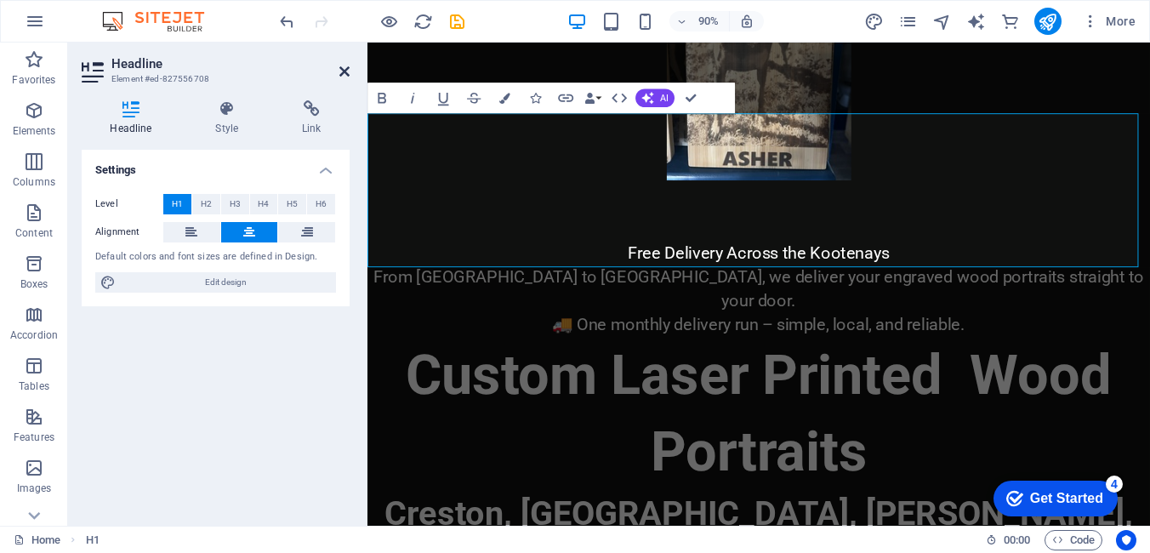
click at [344, 73] on icon at bounding box center [344, 72] width 10 height 14
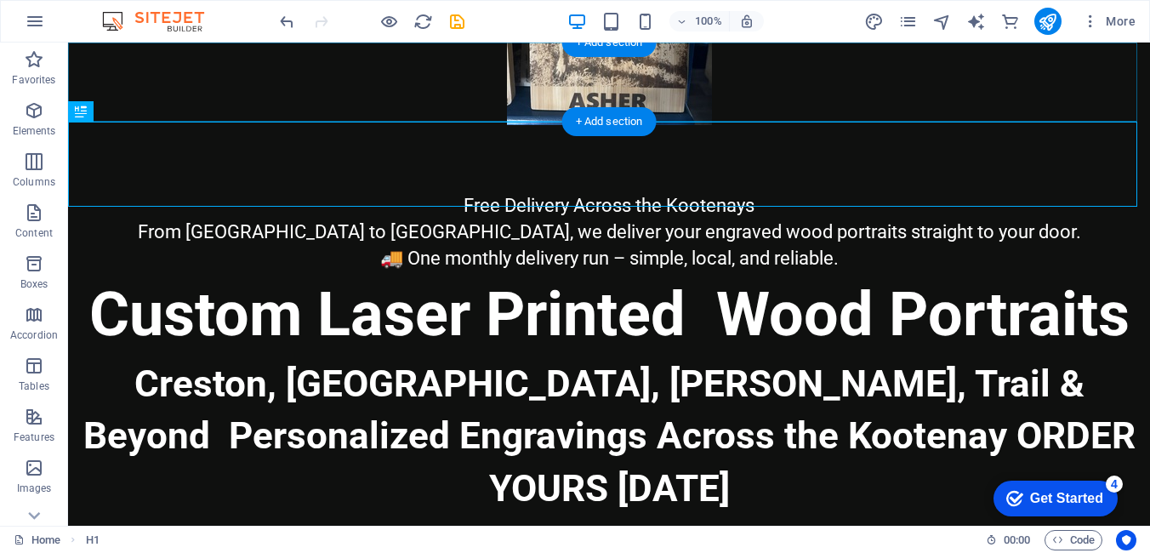
scroll to position [742, 0]
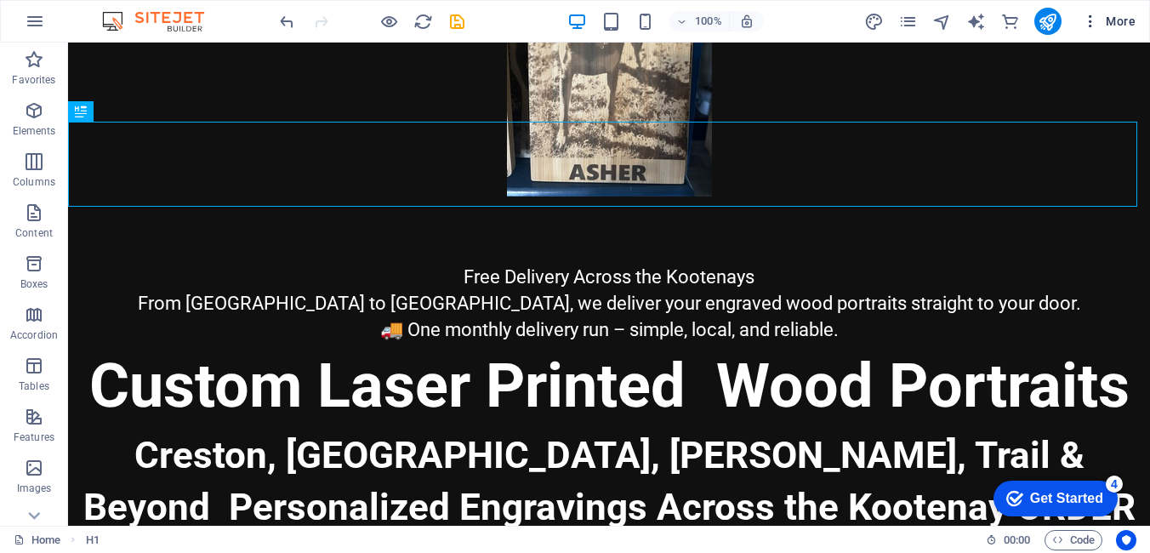
click at [1091, 27] on icon "button" at bounding box center [1090, 21] width 17 height 17
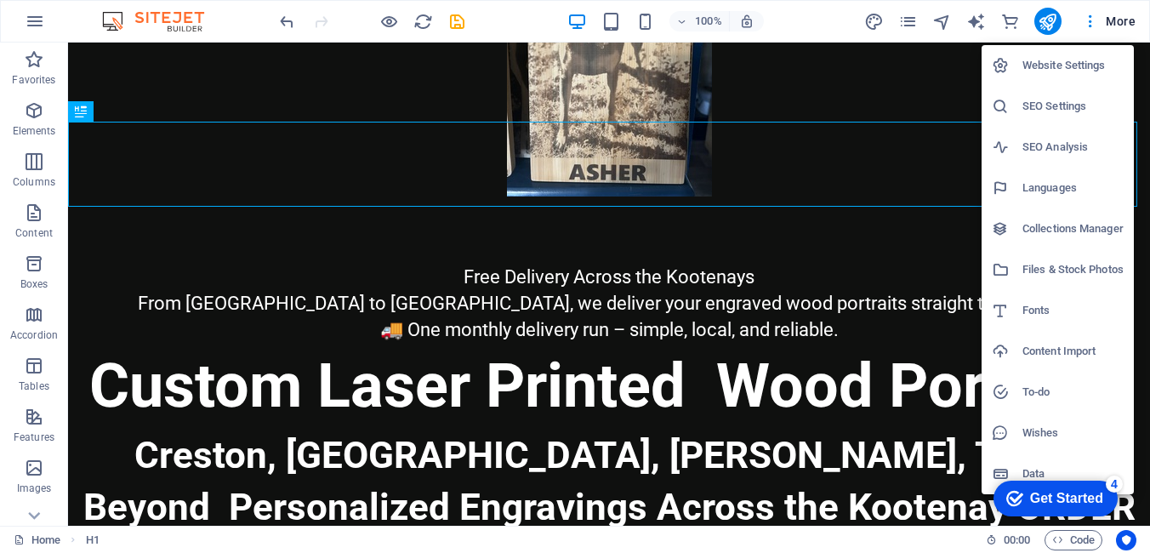
click at [1063, 111] on h6 "SEO Settings" at bounding box center [1072, 106] width 101 height 20
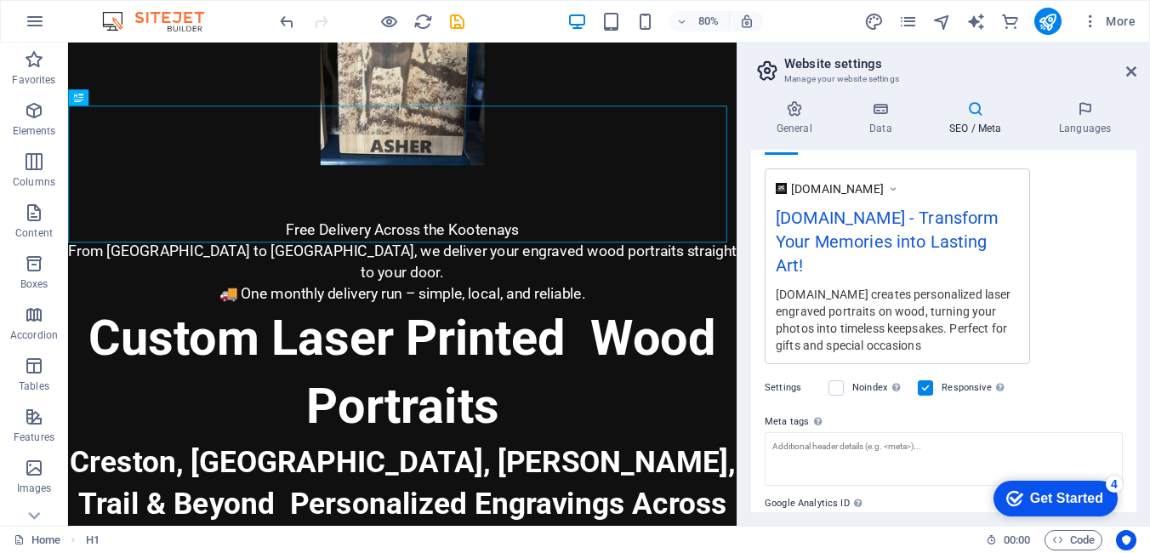
scroll to position [339, 0]
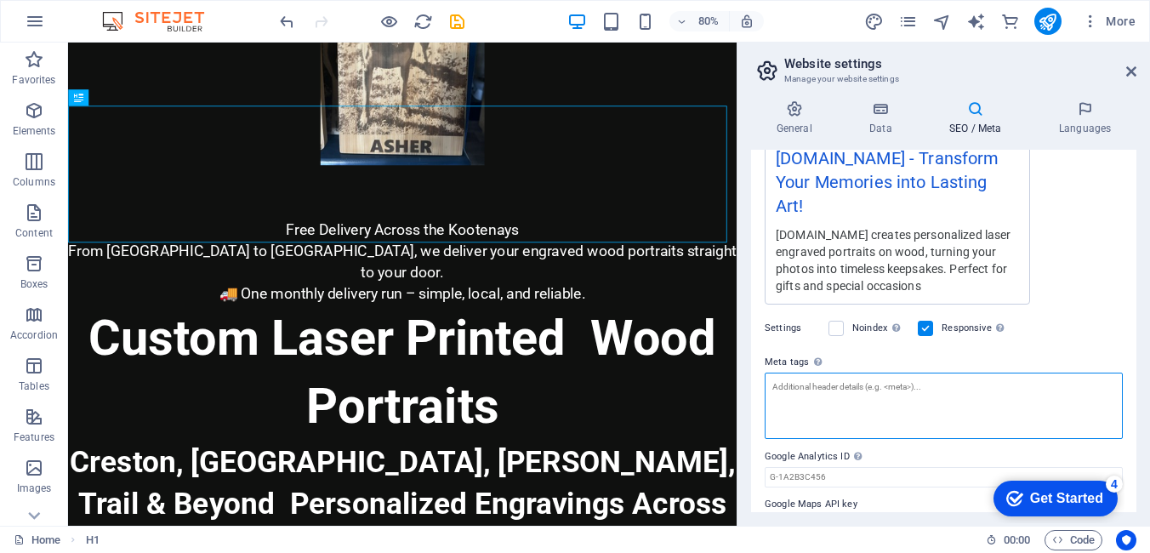
drag, startPoint x: 821, startPoint y: 365, endPoint x: 861, endPoint y: 373, distance: 40.7
click at [824, 373] on textarea "Meta tags Enter HTML code here that will be placed inside the tags of your webs…" at bounding box center [944, 406] width 358 height 66
type textarea "CUSTOM LASER"
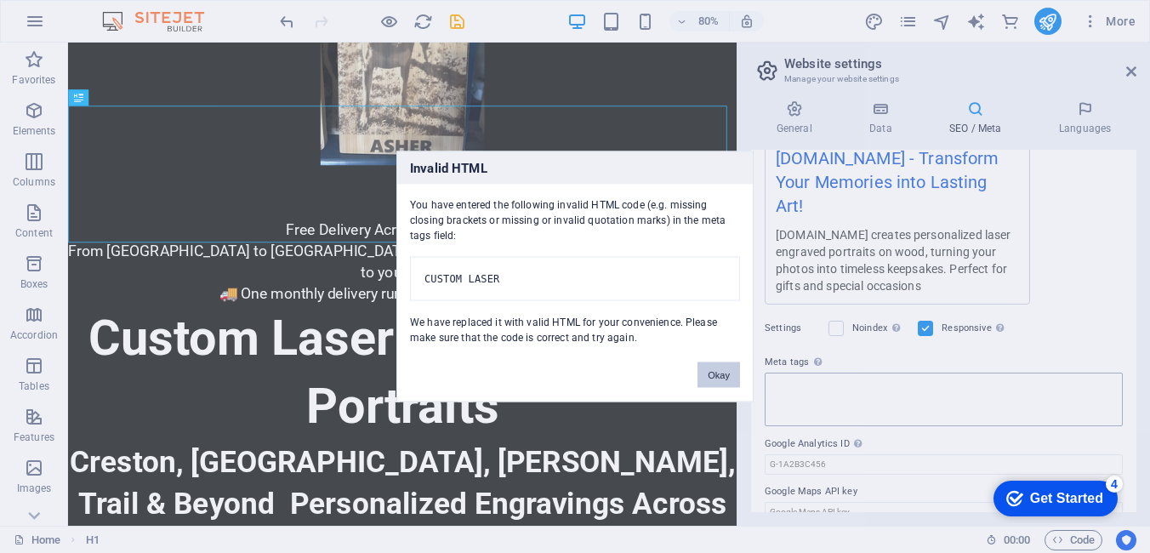
drag, startPoint x: 715, startPoint y: 381, endPoint x: 807, endPoint y: 368, distance: 92.8
click at [722, 380] on button "Okay" at bounding box center [719, 375] width 43 height 26
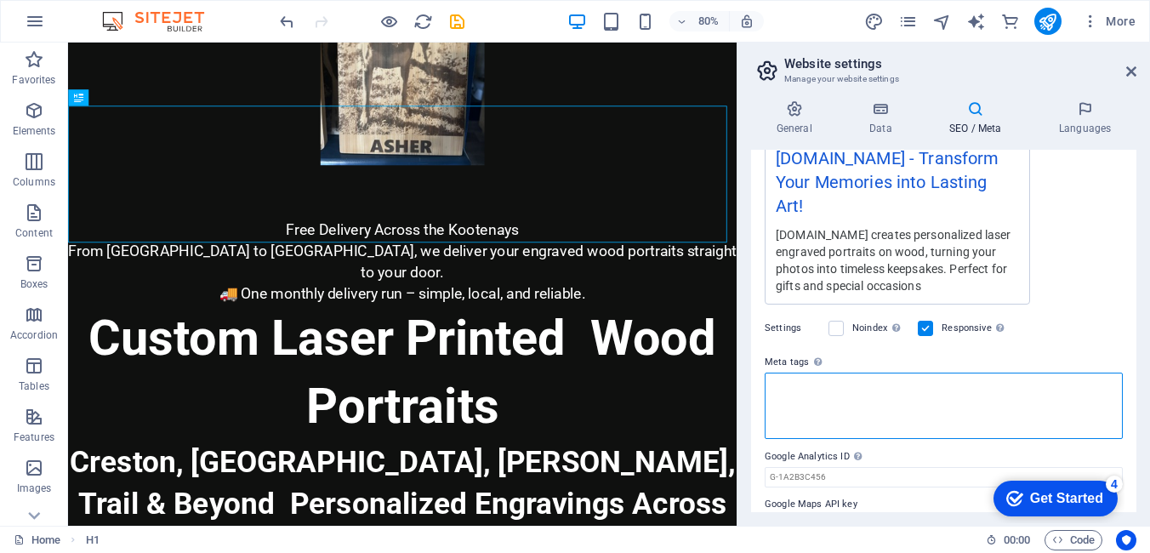
click at [844, 373] on textarea "Meta tags Enter HTML code here that will be placed inside the tags of your webs…" at bounding box center [944, 406] width 358 height 66
paste textarea "custom laser engraved portraits on wood, gift ideas and creston"
type textarea "custom laser engraved portraits on wood, gift ideas and creston"
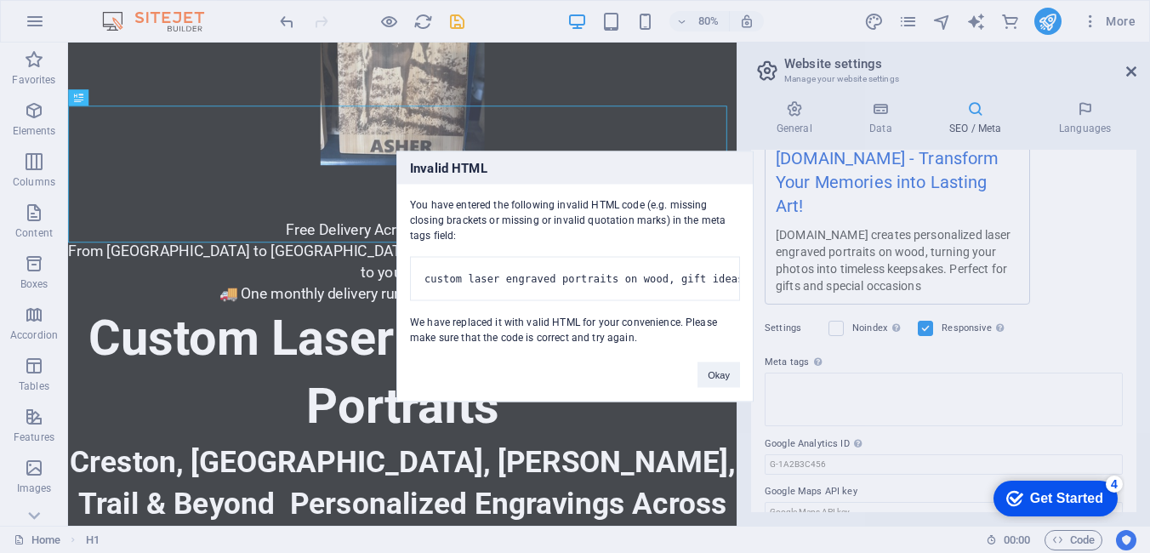
click at [1135, 75] on body "piscatio.ca Home (en) Favorites Elements Columns Content Boxes Accordion Tables…" at bounding box center [575, 276] width 1150 height 553
drag, startPoint x: 723, startPoint y: 385, endPoint x: 789, endPoint y: 399, distance: 67.7
click at [724, 385] on button "Okay" at bounding box center [719, 375] width 43 height 26
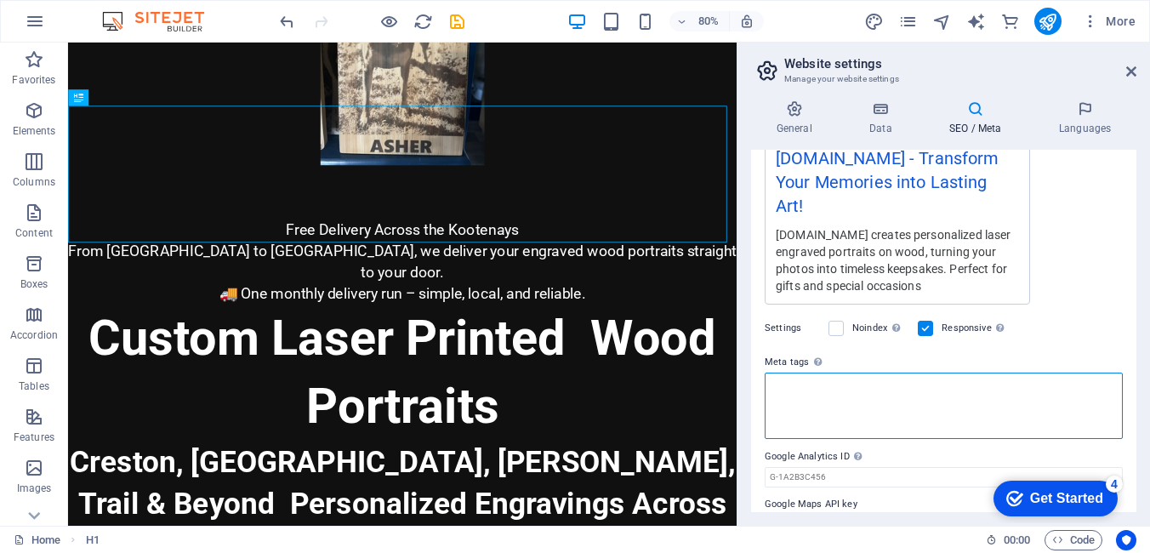
paste textarea "custom laser engraved portraits on wood, gift ideas and creston"
click at [772, 373] on textarea "custom laser engraved portraits on wood, gift ideas and creston" at bounding box center [944, 406] width 358 height 66
drag, startPoint x: 1012, startPoint y: 359, endPoint x: 1043, endPoint y: 374, distance: 34.2
click at [1018, 373] on textarea "'custom laser engraved portraits on wood, gift ideas and creston" at bounding box center [944, 406] width 358 height 66
type textarea "'custom laser engraved portraits on wood, gift ideas and creston'"
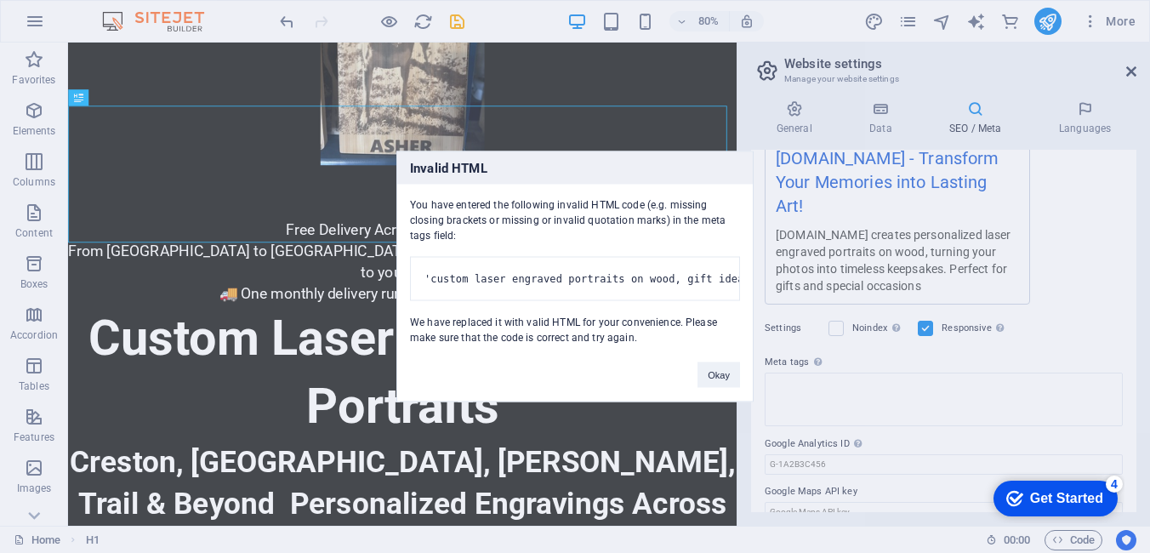
click at [1130, 77] on body "piscatio.ca Home (en) Favorites Elements Columns Content Boxes Accordion Tables…" at bounding box center [575, 276] width 1150 height 553
click at [721, 388] on button "Okay" at bounding box center [719, 375] width 43 height 26
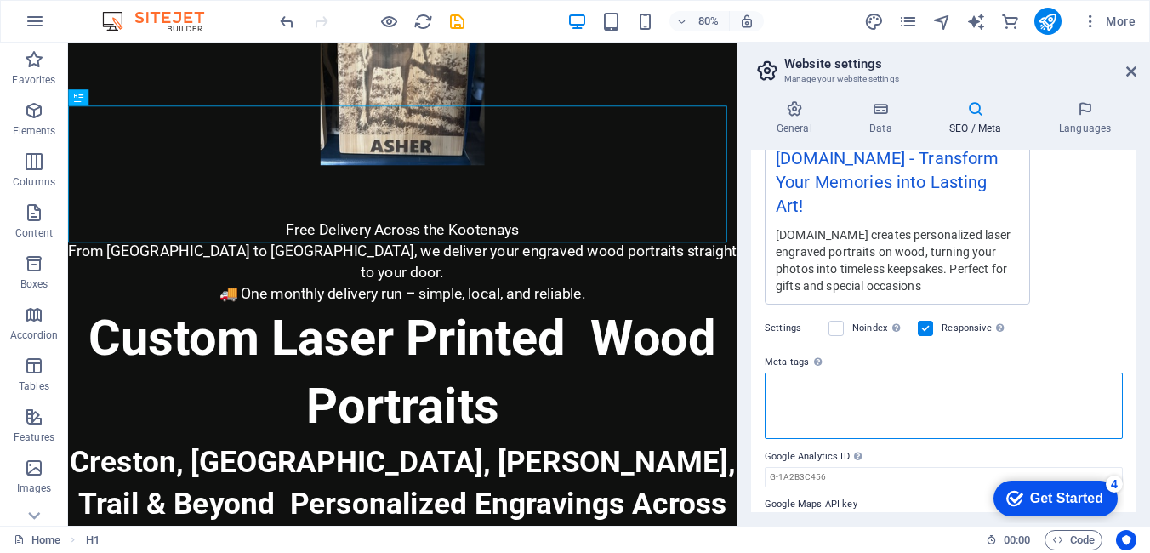
paste textarea "custom laser engraved portraits on wood, gift ideas and creston"
click at [770, 373] on textarea "custom laser engraved portraits on wood, gift ideas and creston" at bounding box center [944, 406] width 358 height 66
click at [1019, 373] on textarea ""custom laser engraved portraits on wood, gift ideas and creston" at bounding box center [944, 406] width 358 height 66
type textarea ""custom laser engraved portraits on wood, gift ideas and creston""
click at [1128, 71] on body "piscatio.ca Home (en) Favorites Elements Columns Content Boxes Accordion Tables…" at bounding box center [575, 276] width 1150 height 553
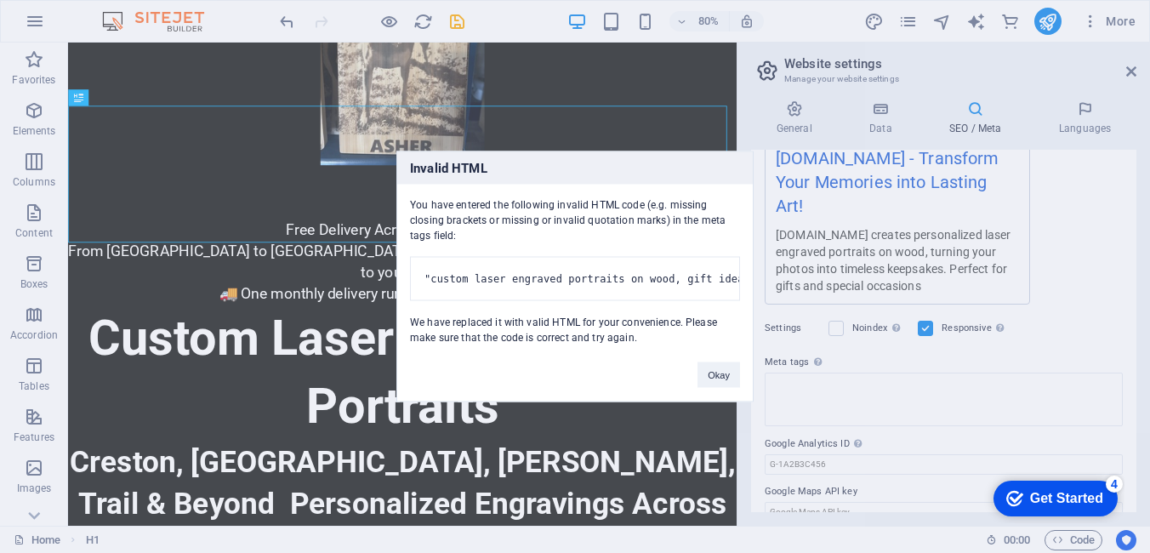
drag, startPoint x: 732, startPoint y: 265, endPoint x: 544, endPoint y: 263, distance: 188.9
click at [544, 263] on pre ""custom laser engraved portraits on wood, gift ideas and creston"" at bounding box center [575, 279] width 330 height 44
drag, startPoint x: 544, startPoint y: 263, endPoint x: 605, endPoint y: 261, distance: 61.3
copy pre ""custom laser engraved portraits"
click at [800, 367] on div "Invalid HTML You have entered the following invalid HTML code (e.g. missing clo…" at bounding box center [575, 276] width 1150 height 553
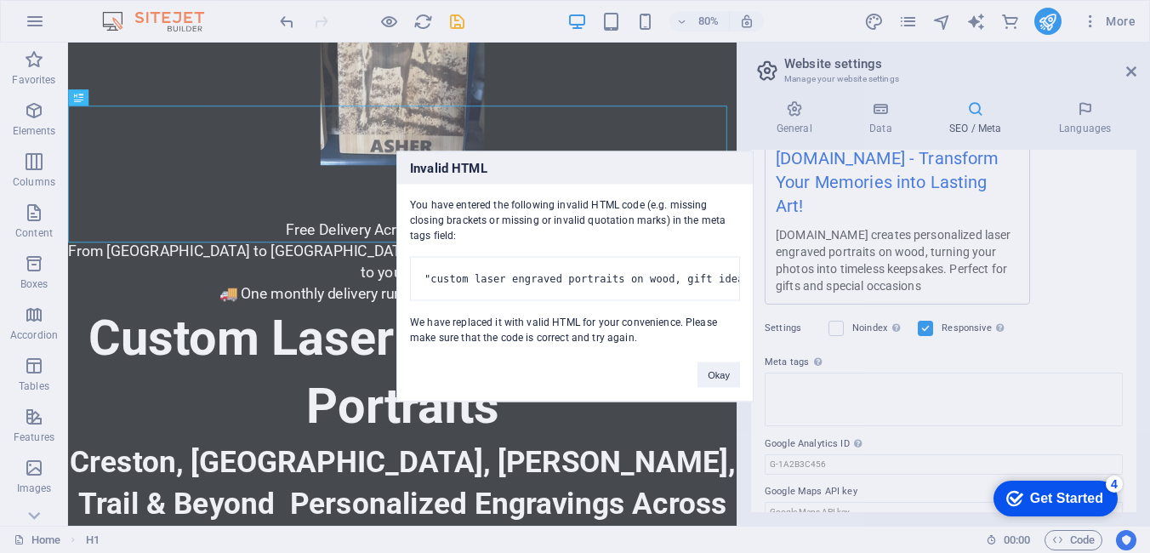
drag, startPoint x: 799, startPoint y: 365, endPoint x: 665, endPoint y: 295, distance: 150.7
click at [663, 294] on pre ""custom laser engraved portraits on wood, gift ideas and creston"" at bounding box center [575, 279] width 330 height 44
click at [717, 388] on button "Okay" at bounding box center [719, 375] width 43 height 26
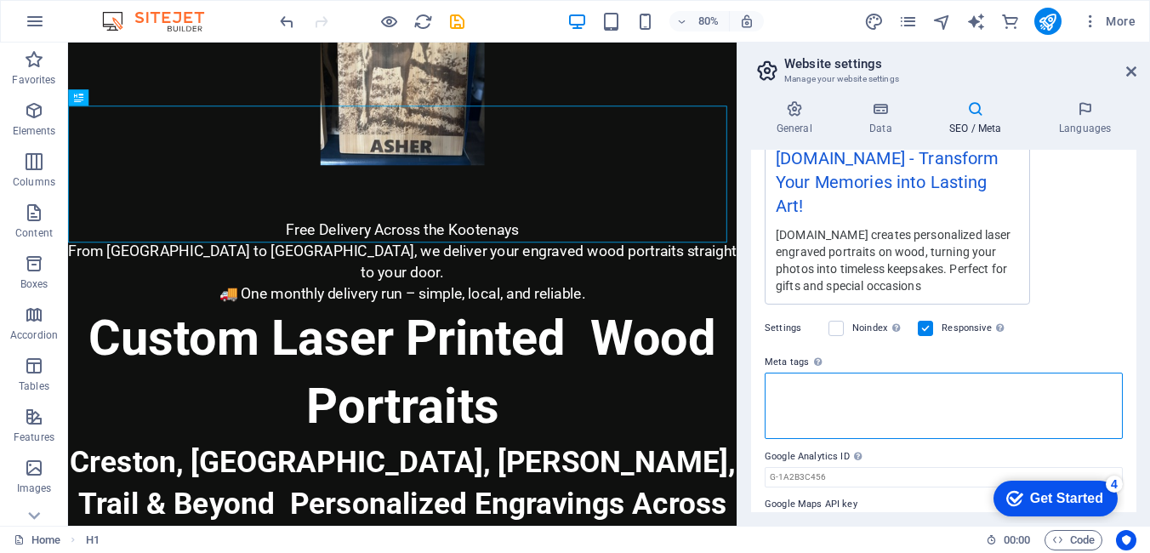
click at [785, 373] on textarea "Meta tags Enter HTML code here that will be placed inside the tags of your webs…" at bounding box center [944, 406] width 358 height 66
click at [830, 373] on textarea "Meta tags Enter HTML code here that will be placed inside the tags of your webs…" at bounding box center [944, 406] width 358 height 66
drag, startPoint x: 830, startPoint y: 356, endPoint x: 805, endPoint y: 373, distance: 30.7
click at [818, 373] on textarea "Meta tags Enter HTML code here that will be placed inside the tags of your webs…" at bounding box center [944, 406] width 358 height 66
paste textarea ""custom laser engraved portraits"
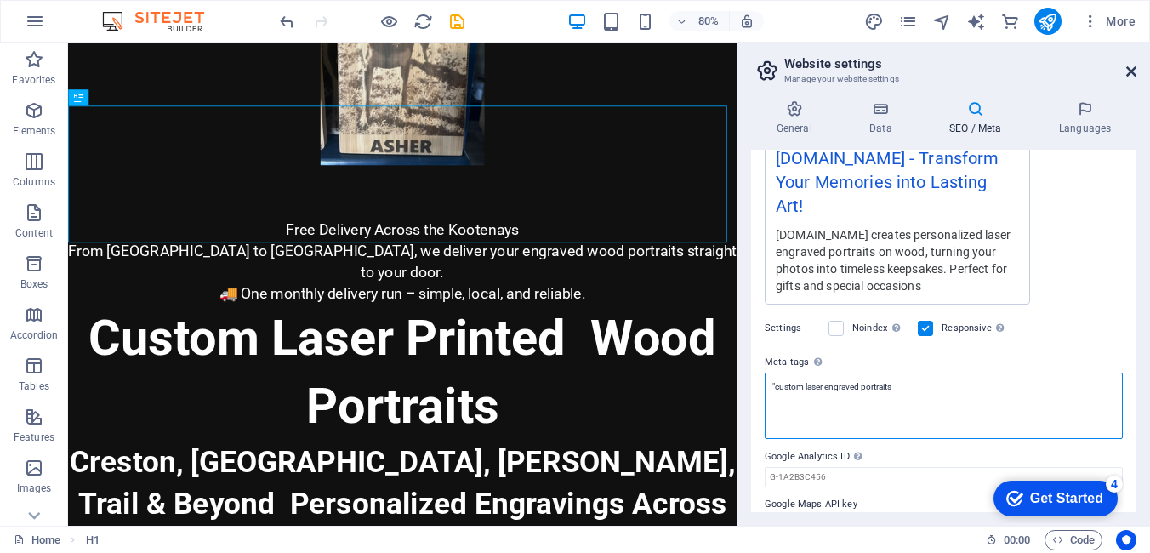
type textarea ""custom laser engraved portraits"
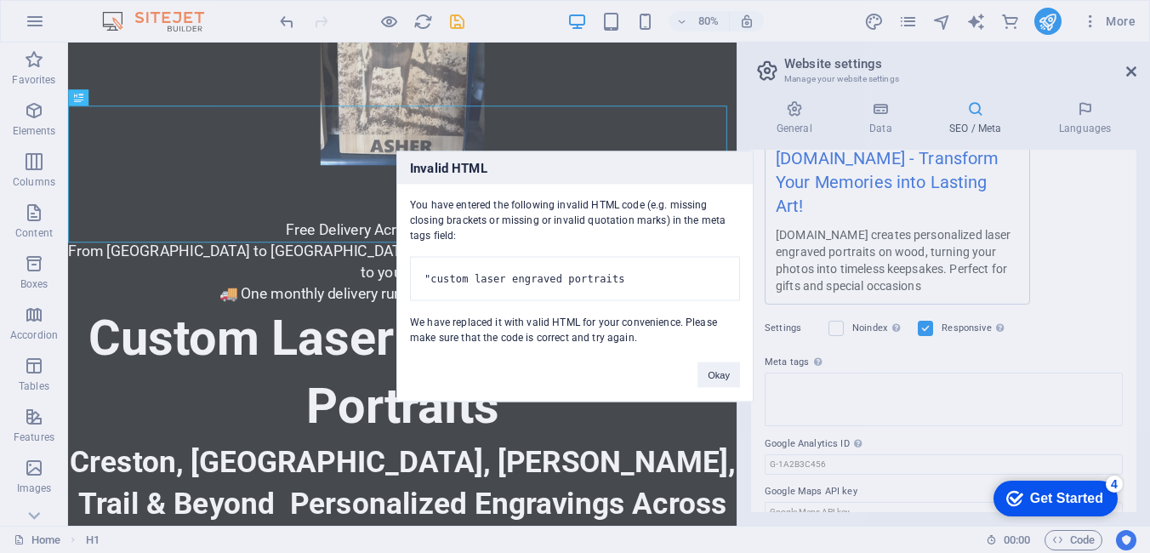
click at [1134, 69] on body "piscatio.ca Home (en) Favorites Elements Columns Content Boxes Accordion Tables…" at bounding box center [575, 276] width 1150 height 553
click at [713, 386] on button "Okay" at bounding box center [719, 375] width 43 height 26
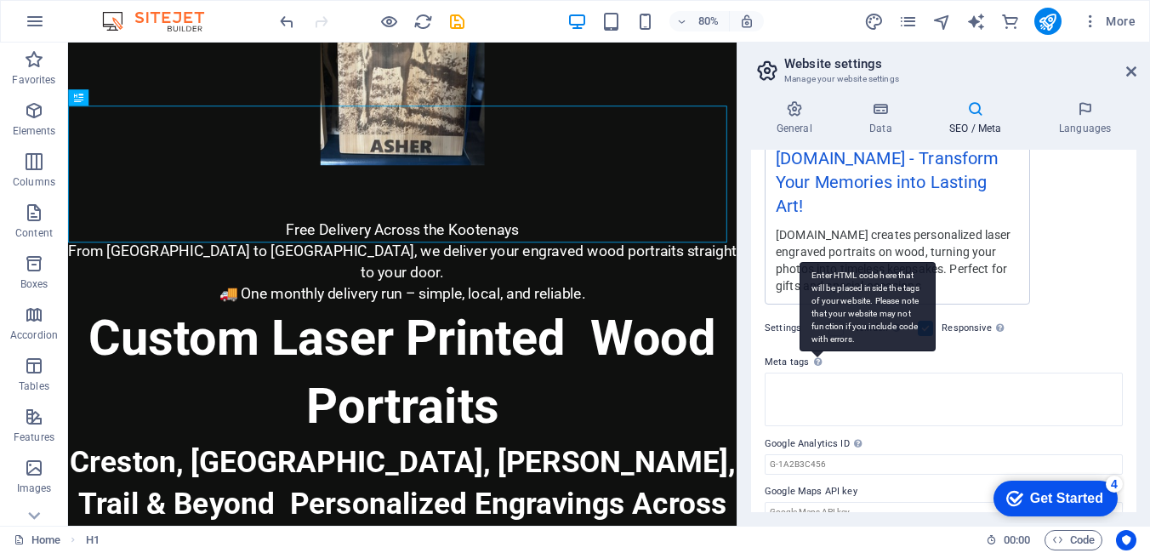
drag, startPoint x: 894, startPoint y: 366, endPoint x: 810, endPoint y: 337, distance: 89.0
click at [810, 351] on div "Enter HTML code here that will be placed inside the tags of your website. Pleas…" at bounding box center [817, 361] width 17 height 20
click at [810, 373] on textarea "Meta tags Enter HTML code here that will be placed inside the tags of your webs…" at bounding box center [944, 400] width 358 height 54
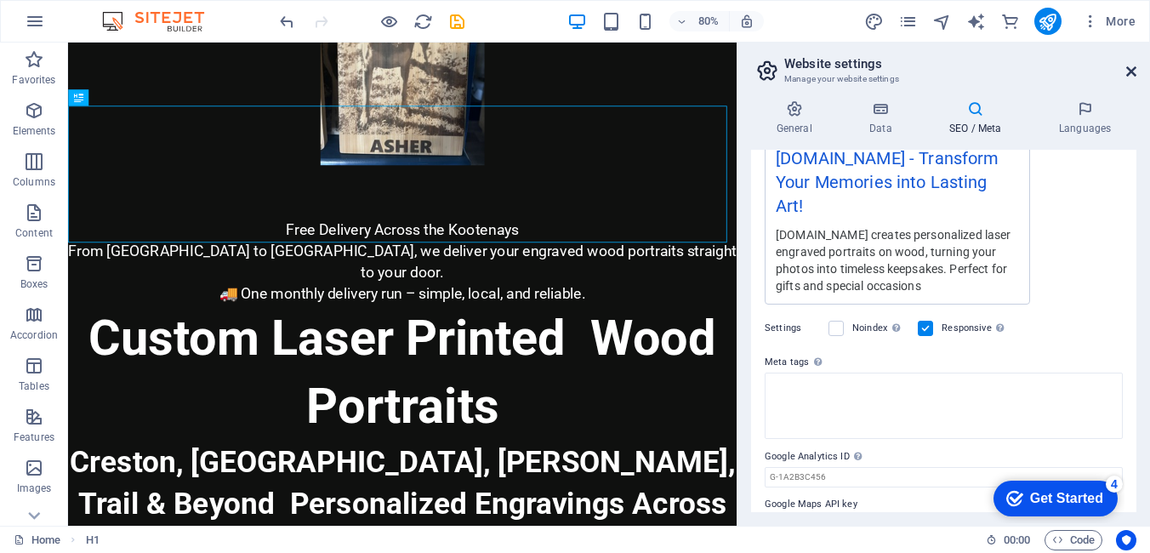
click at [1131, 75] on icon at bounding box center [1131, 72] width 10 height 14
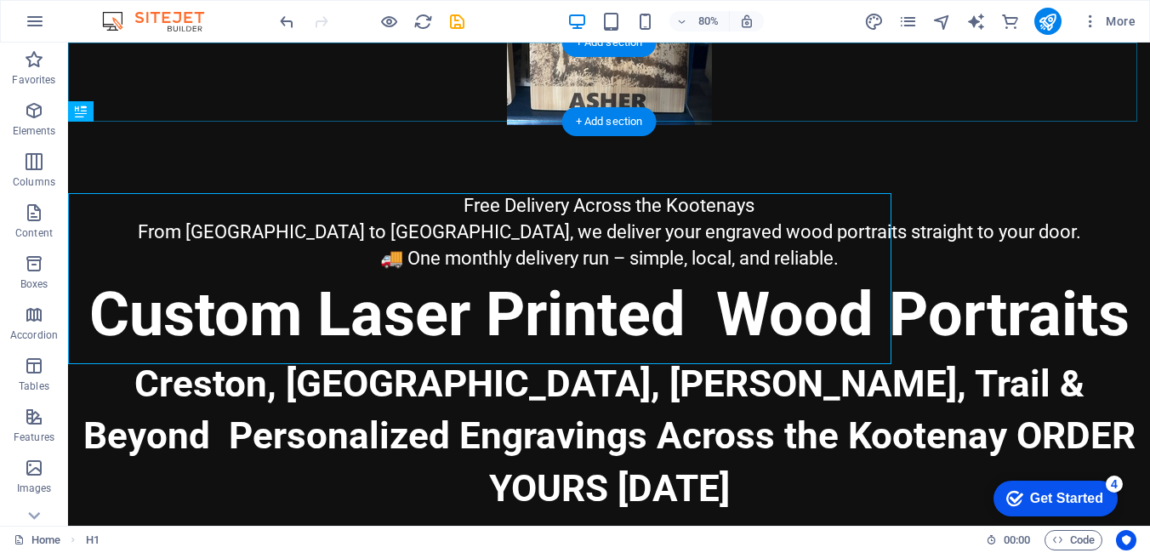
scroll to position [742, 0]
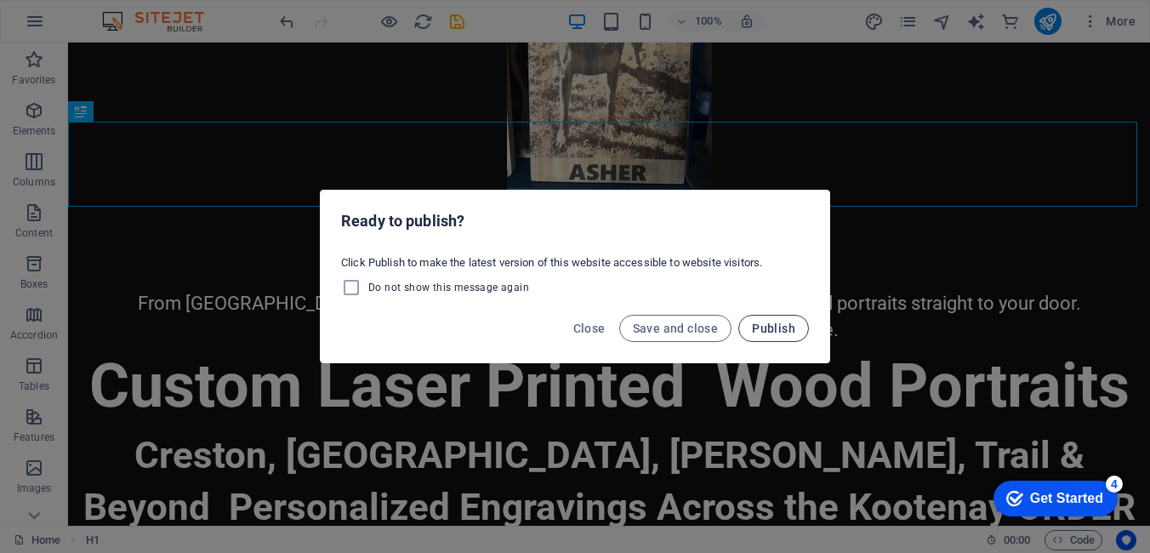
click at [800, 332] on button "Publish" at bounding box center [773, 328] width 71 height 27
